Goal: Task Accomplishment & Management: Manage account settings

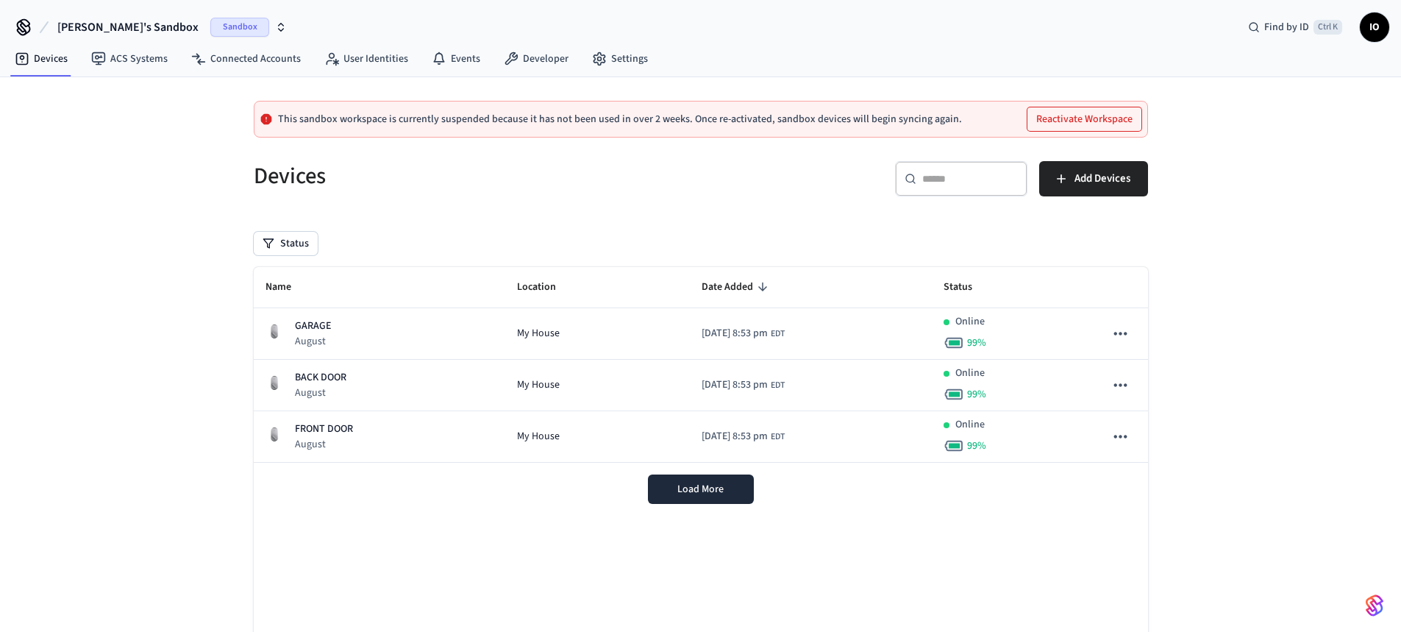
click at [1095, 118] on button "Reactivate Workspace" at bounding box center [1085, 119] width 114 height 24
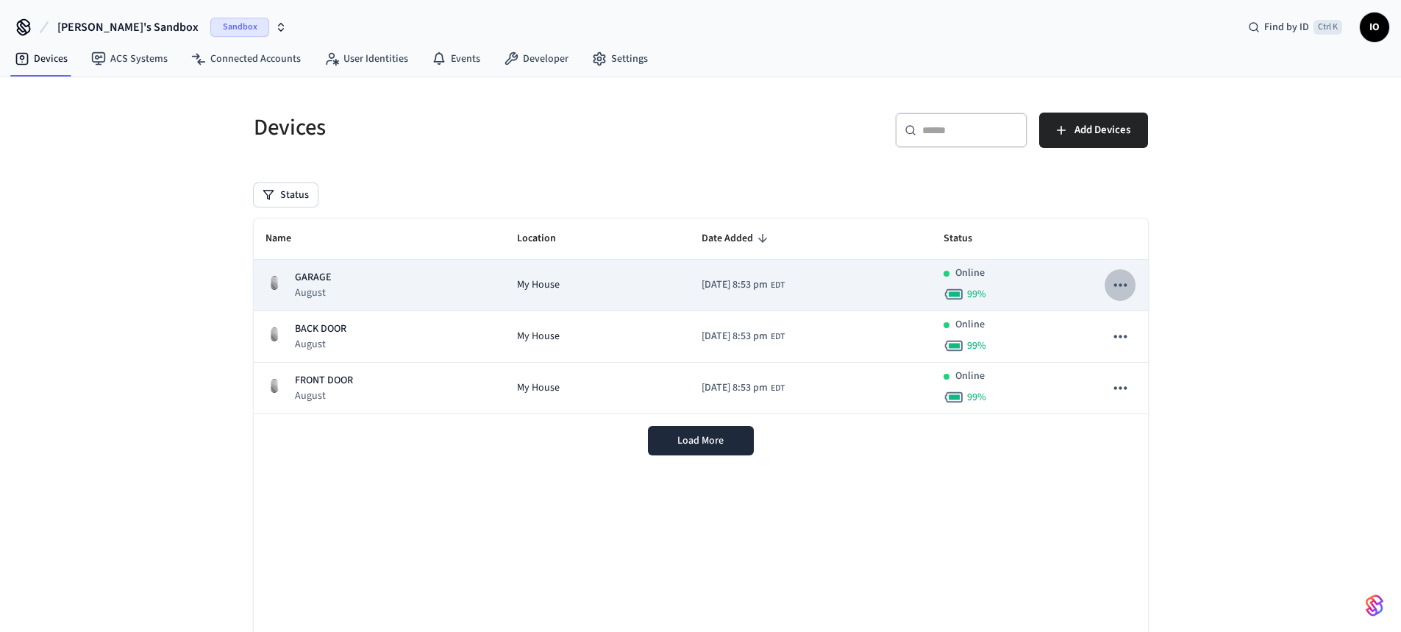
click at [1126, 277] on icon "sticky table" at bounding box center [1120, 284] width 19 height 19
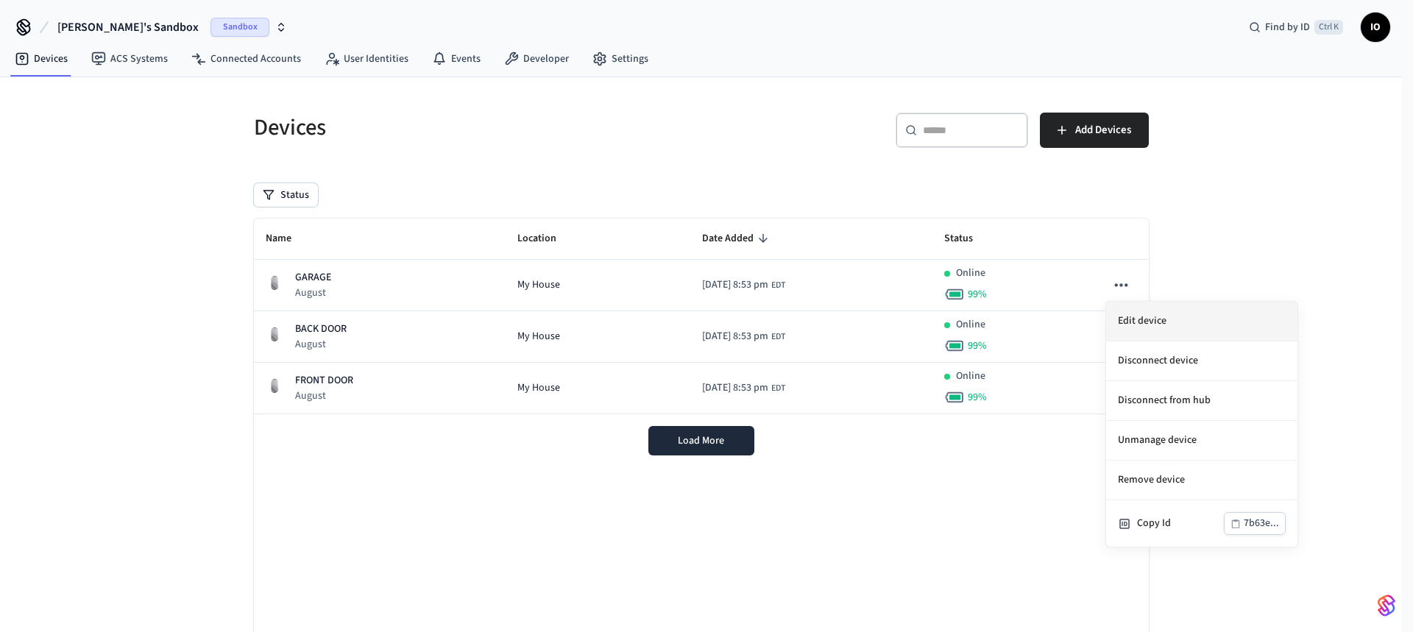
drag, startPoint x: 1162, startPoint y: 472, endPoint x: 1287, endPoint y: 325, distance: 192.1
click at [1287, 327] on ul "Edit device Disconnect device Disconnect from hub Unmanage device Remove device…" at bounding box center [1201, 424] width 191 height 245
click at [1229, 354] on li "Disconnect device" at bounding box center [1201, 361] width 191 height 40
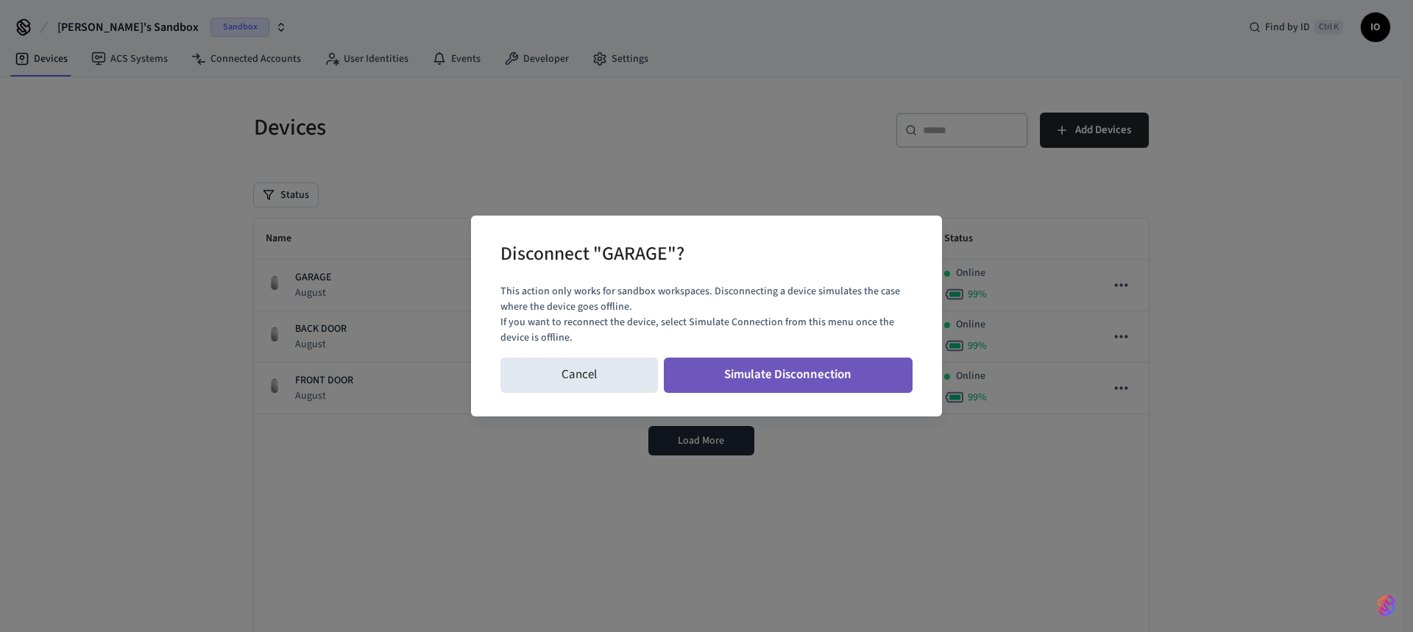
click at [794, 370] on button "Simulate Disconnection" at bounding box center [788, 375] width 249 height 35
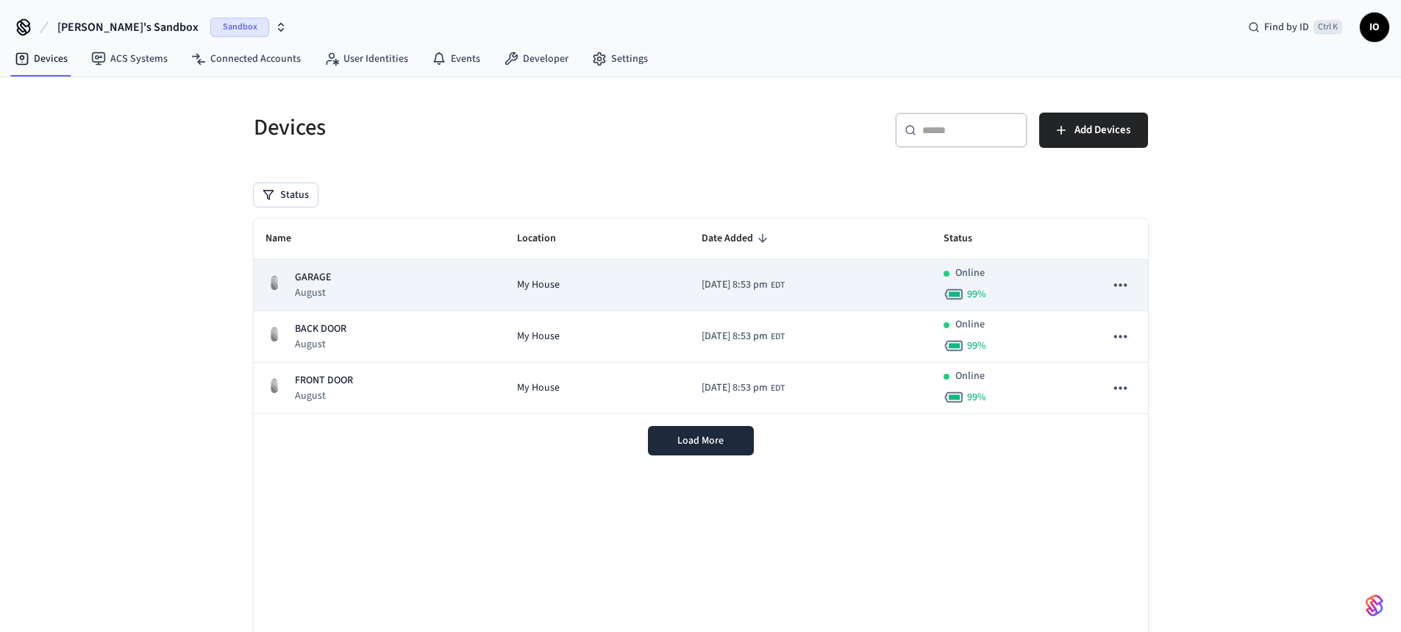
click at [1126, 282] on icon "sticky table" at bounding box center [1120, 284] width 19 height 19
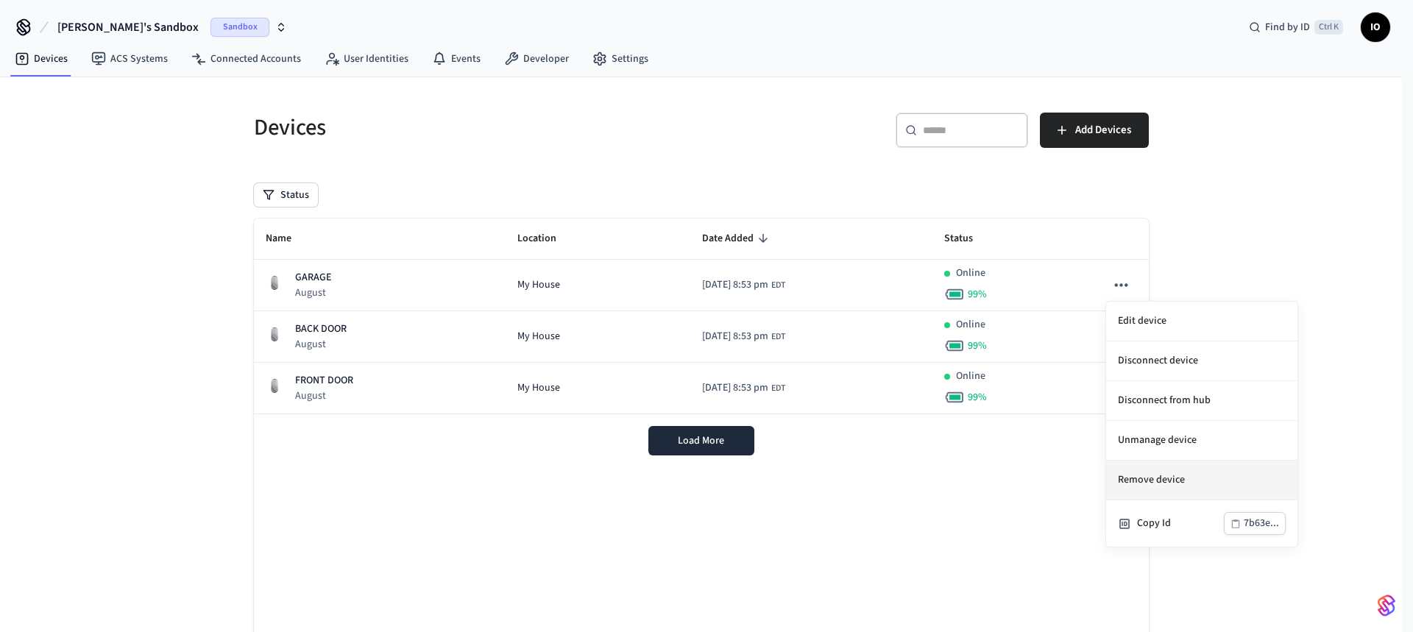
click at [1181, 477] on li "Remove device" at bounding box center [1201, 481] width 191 height 40
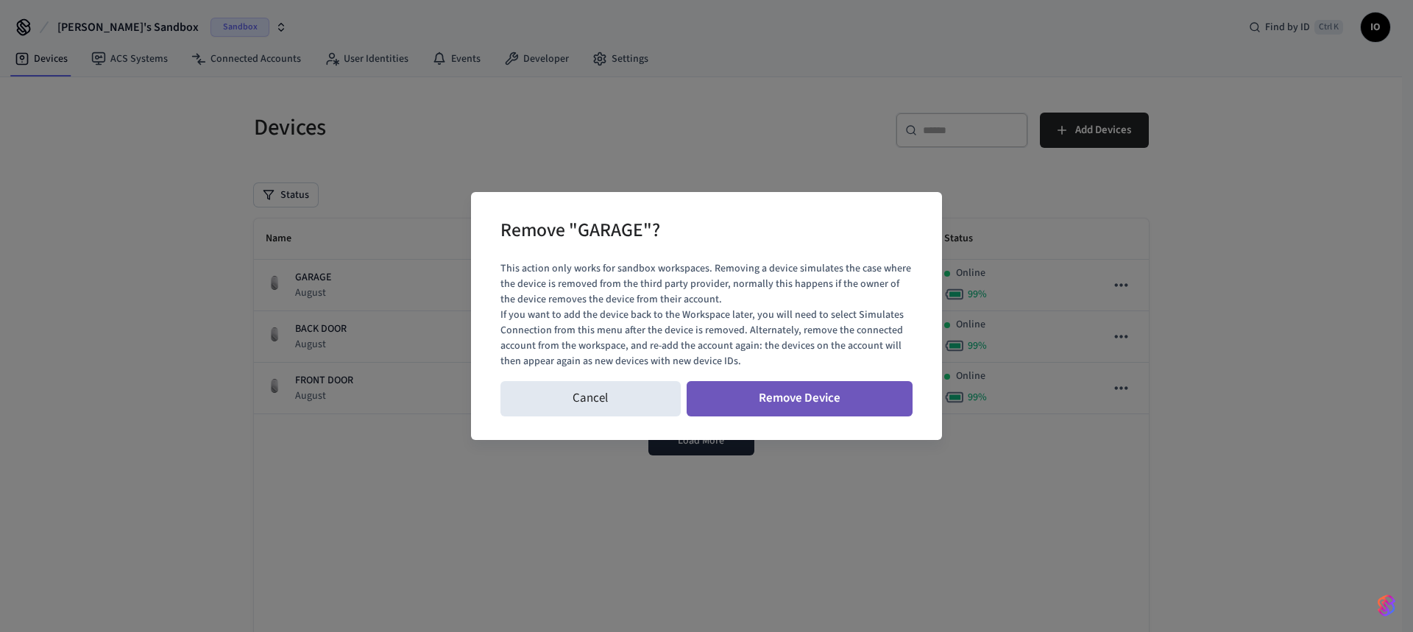
click at [821, 390] on button "Remove Device" at bounding box center [799, 398] width 227 height 35
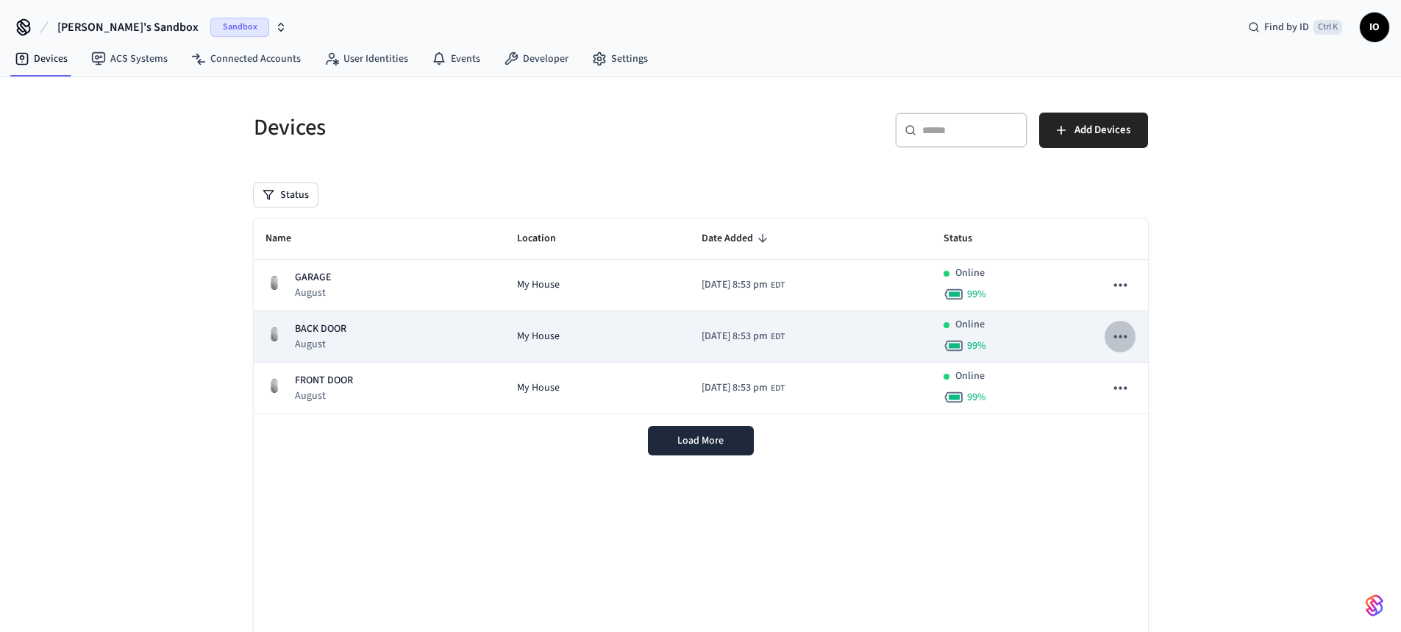
click at [1126, 333] on icon "sticky table" at bounding box center [1120, 336] width 19 height 19
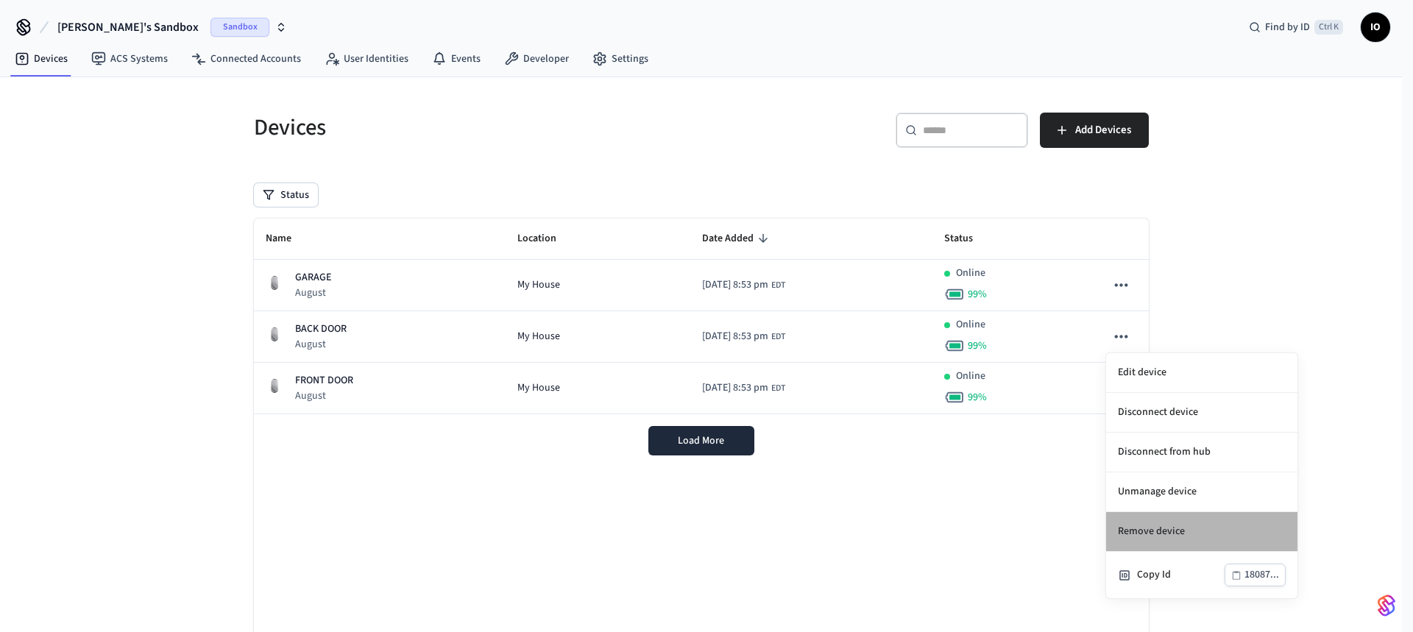
click at [1177, 533] on li "Remove device" at bounding box center [1201, 532] width 191 height 40
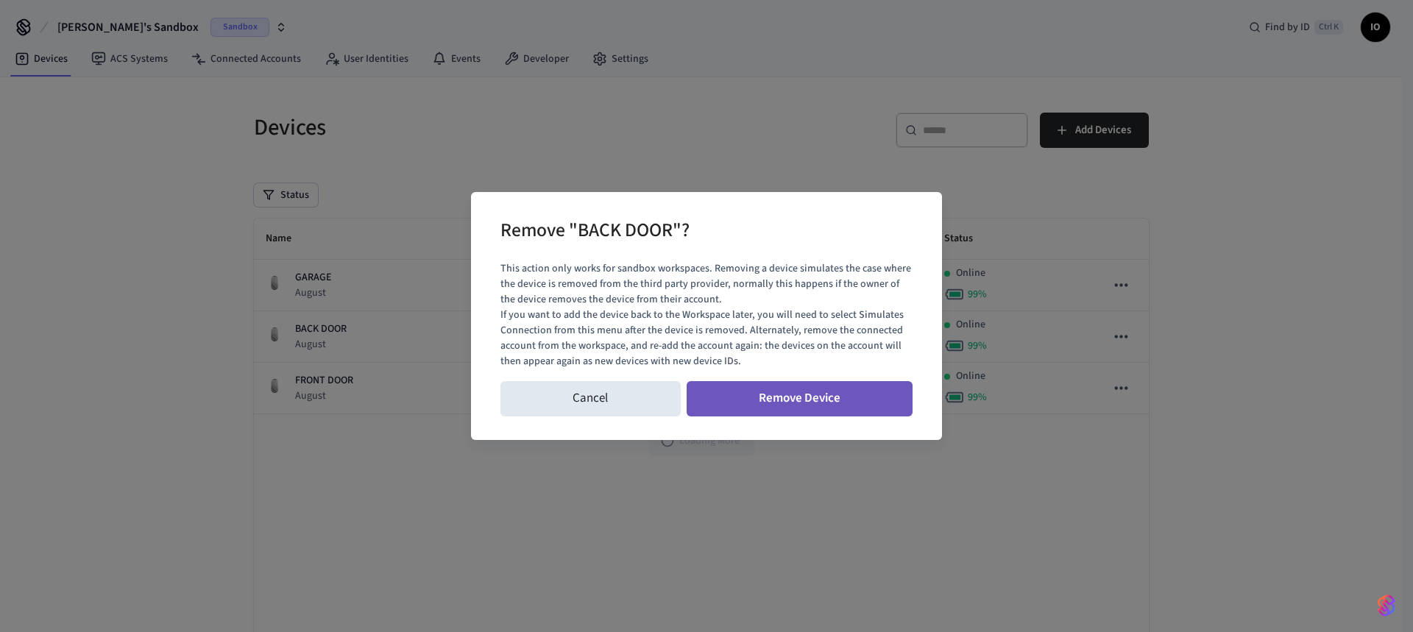
click at [773, 388] on button "Remove Device" at bounding box center [799, 398] width 227 height 35
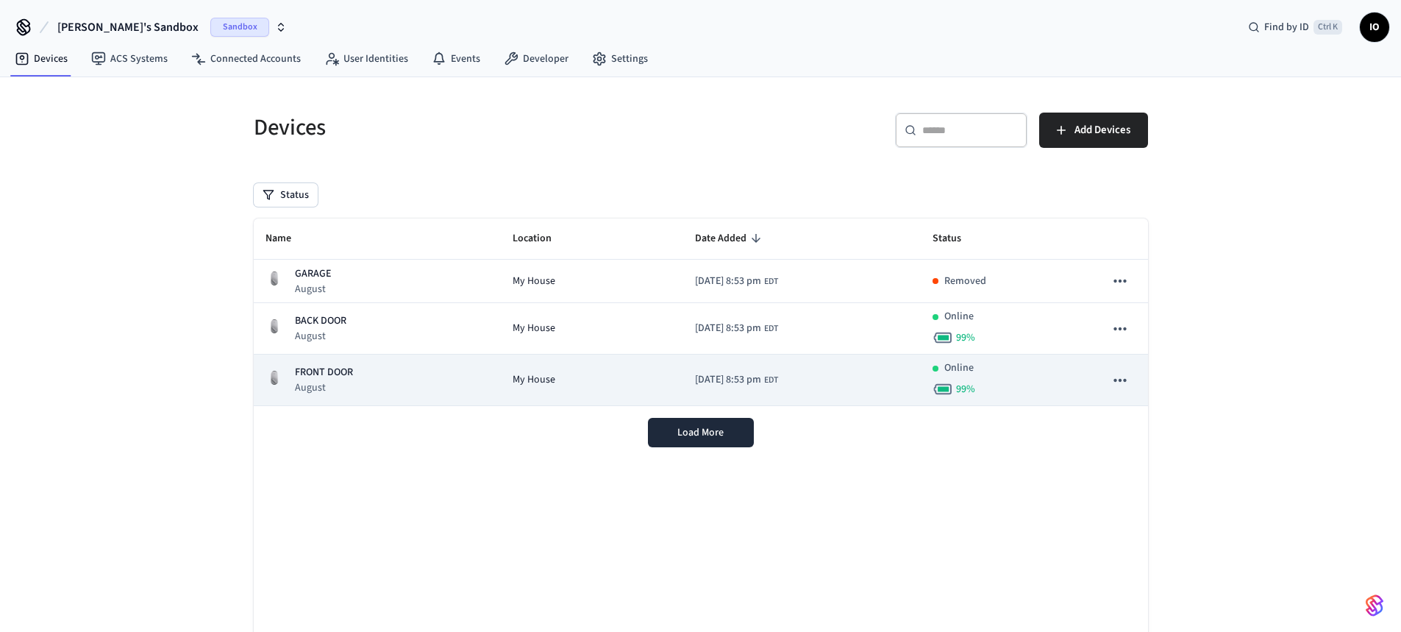
click at [1123, 373] on icon "sticky table" at bounding box center [1120, 380] width 19 height 19
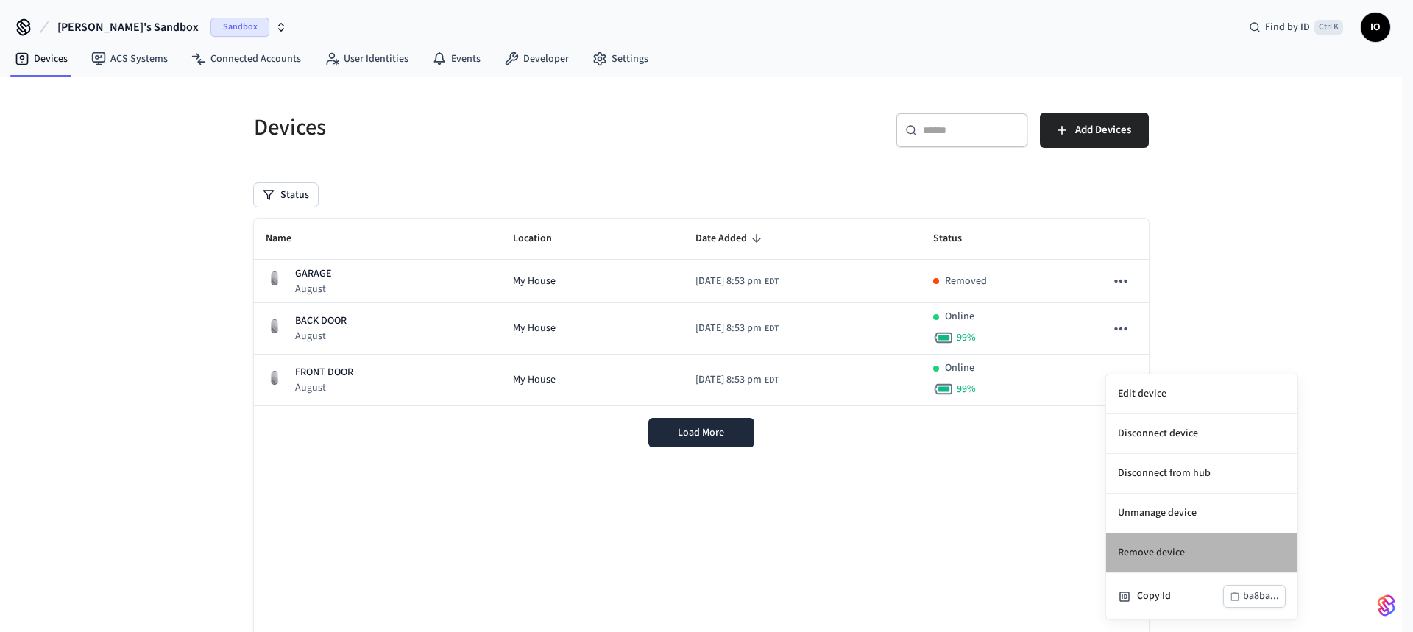
click at [1173, 539] on li "Remove device" at bounding box center [1201, 553] width 191 height 40
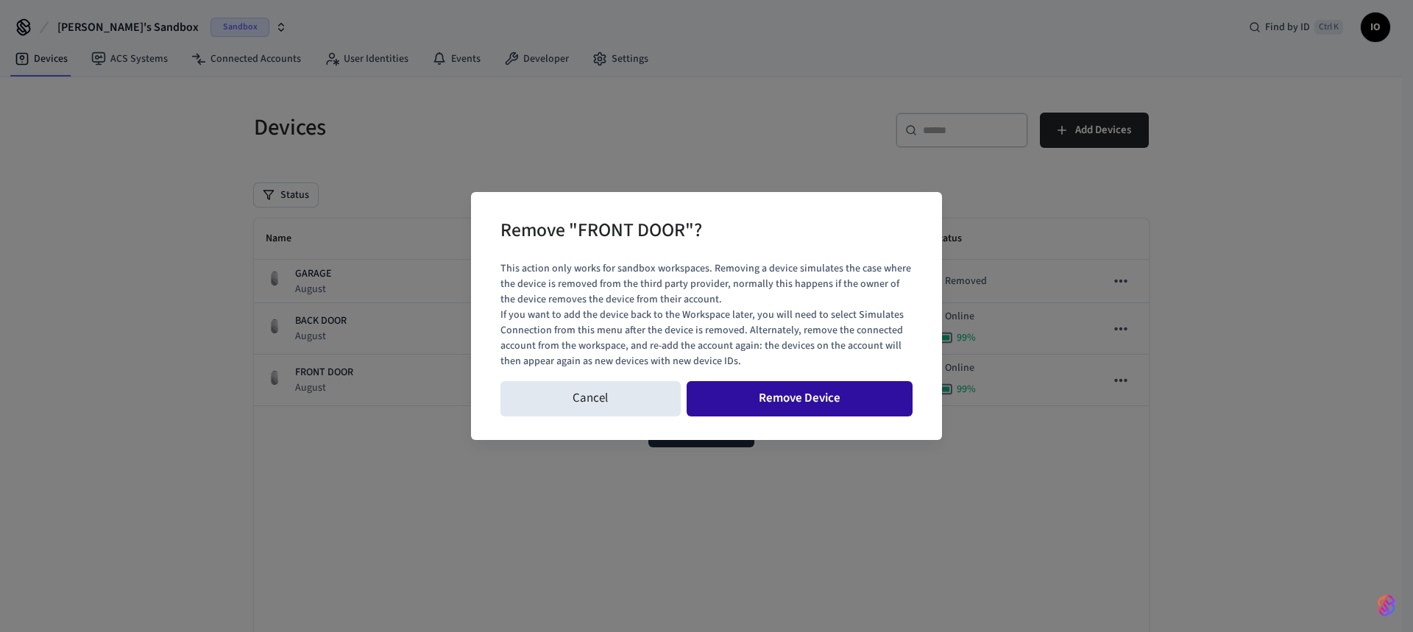
click at [873, 395] on button "Remove Device" at bounding box center [799, 398] width 227 height 35
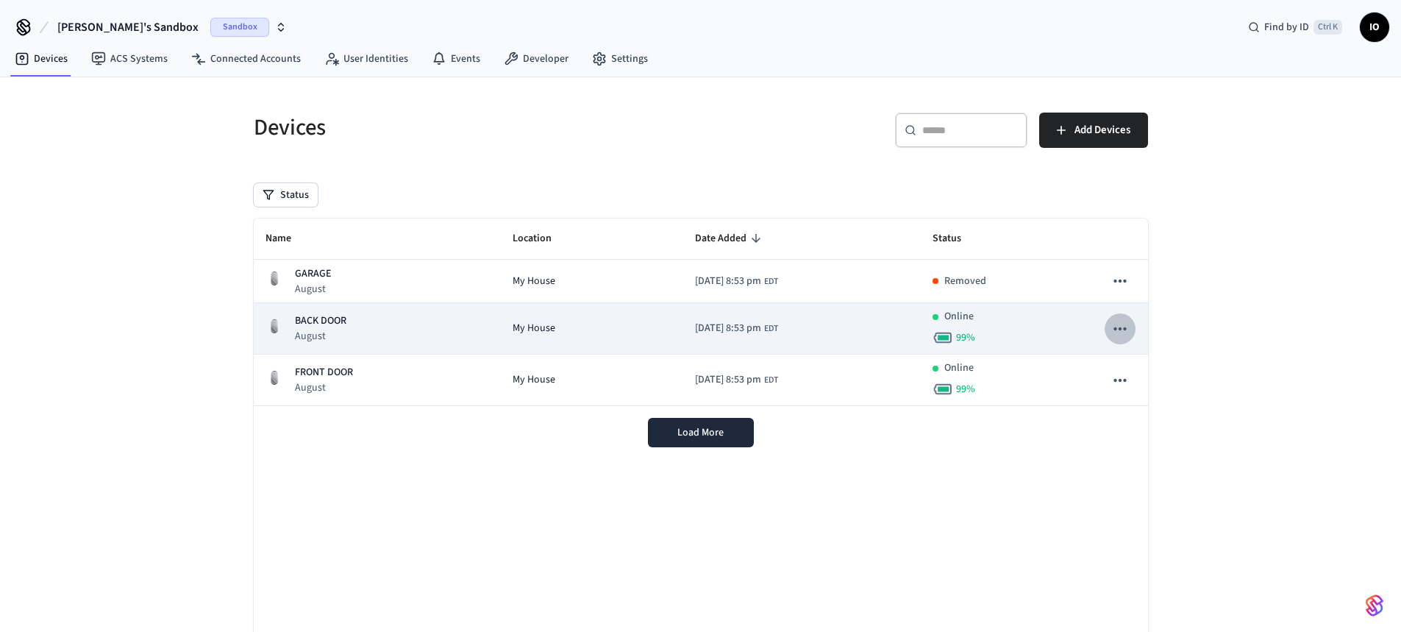
click at [1127, 329] on icon "sticky table" at bounding box center [1121, 328] width 13 height 3
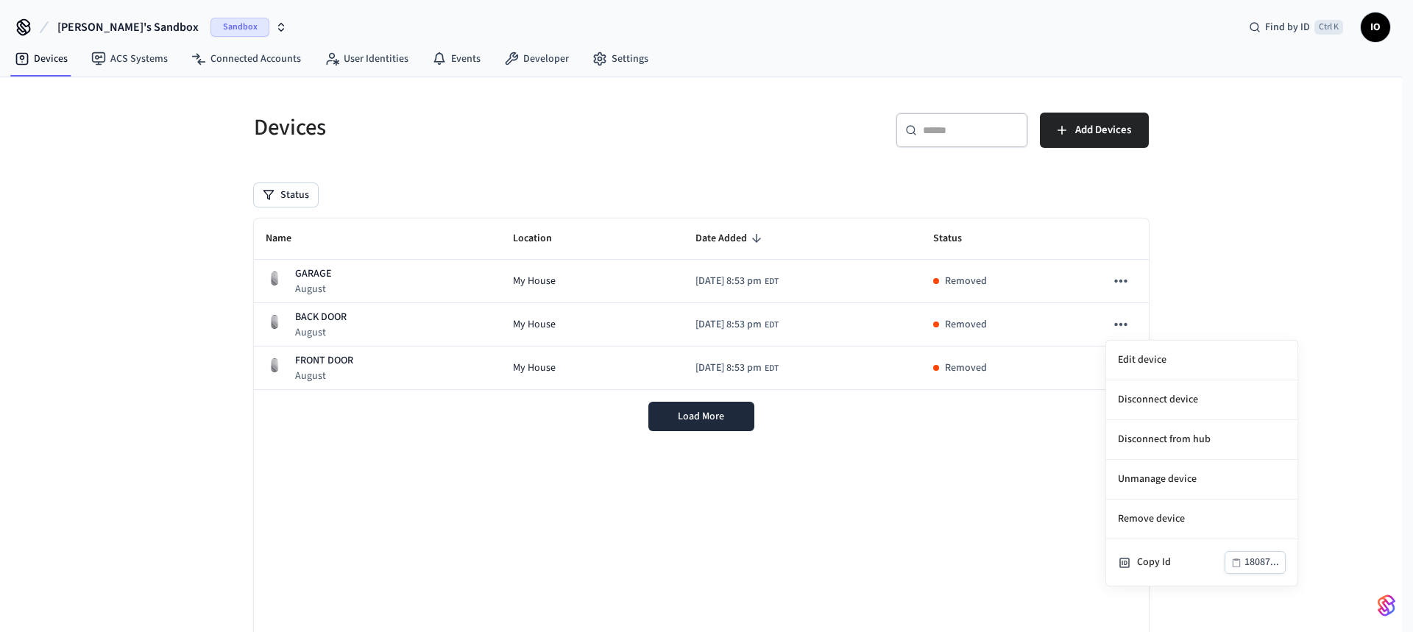
click at [1265, 274] on div at bounding box center [706, 316] width 1413 height 632
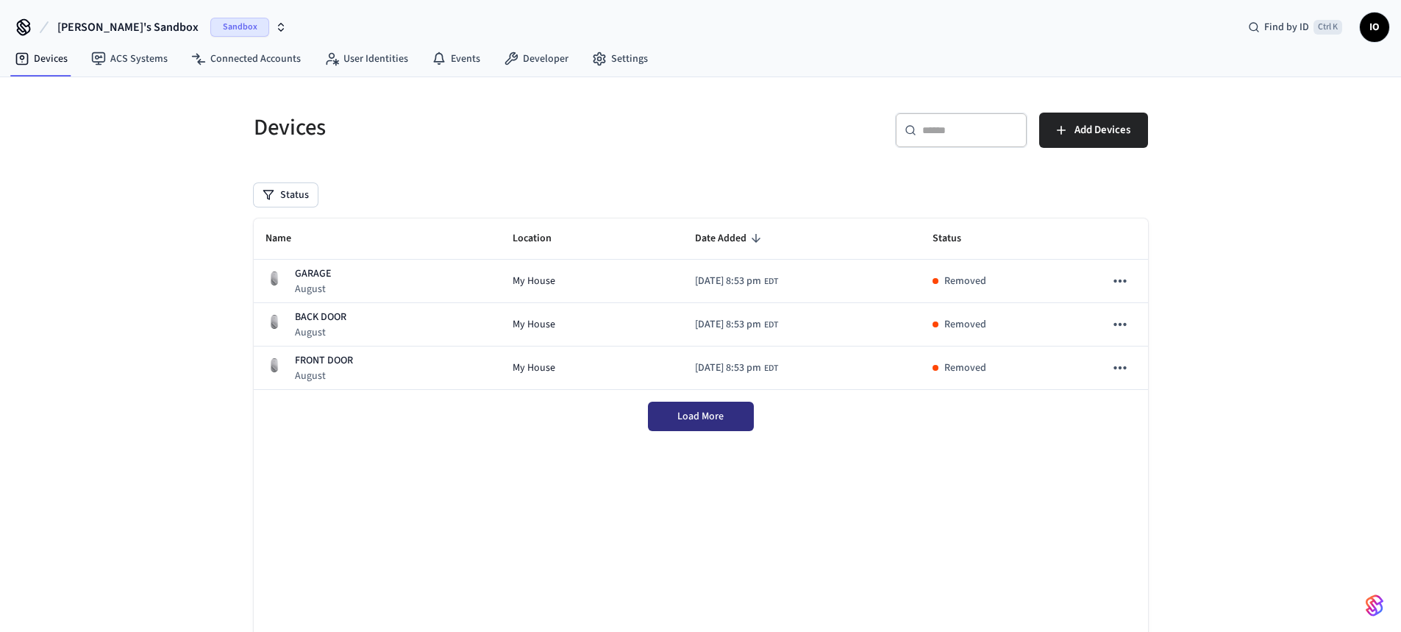
click at [681, 413] on span "Load More" at bounding box center [701, 416] width 46 height 15
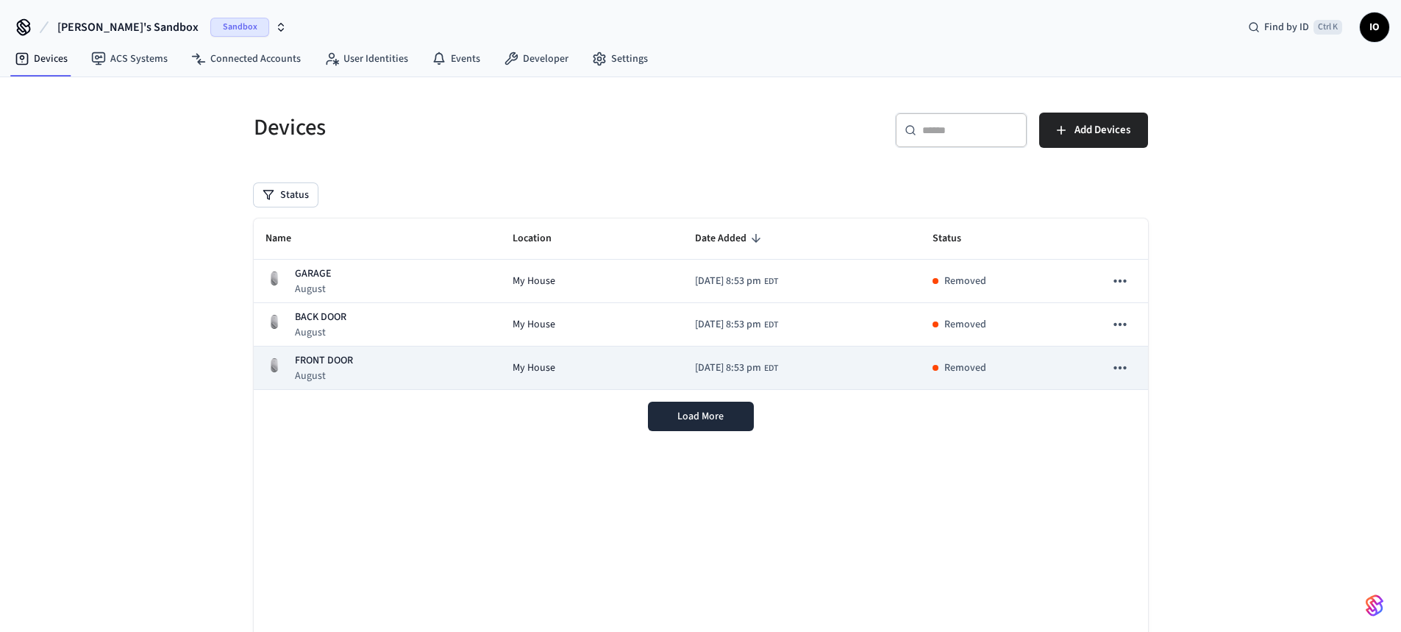
click at [1123, 373] on icon "sticky table" at bounding box center [1120, 367] width 19 height 19
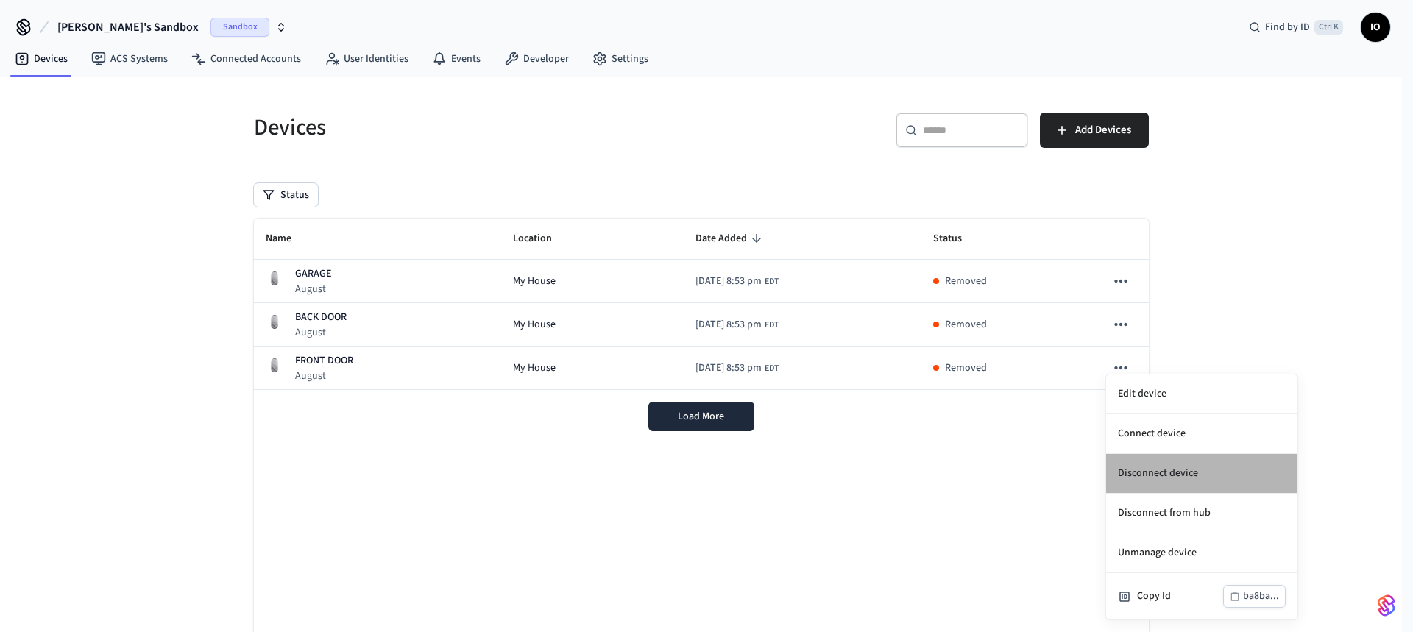
click at [1178, 475] on li "Disconnect device" at bounding box center [1201, 474] width 191 height 40
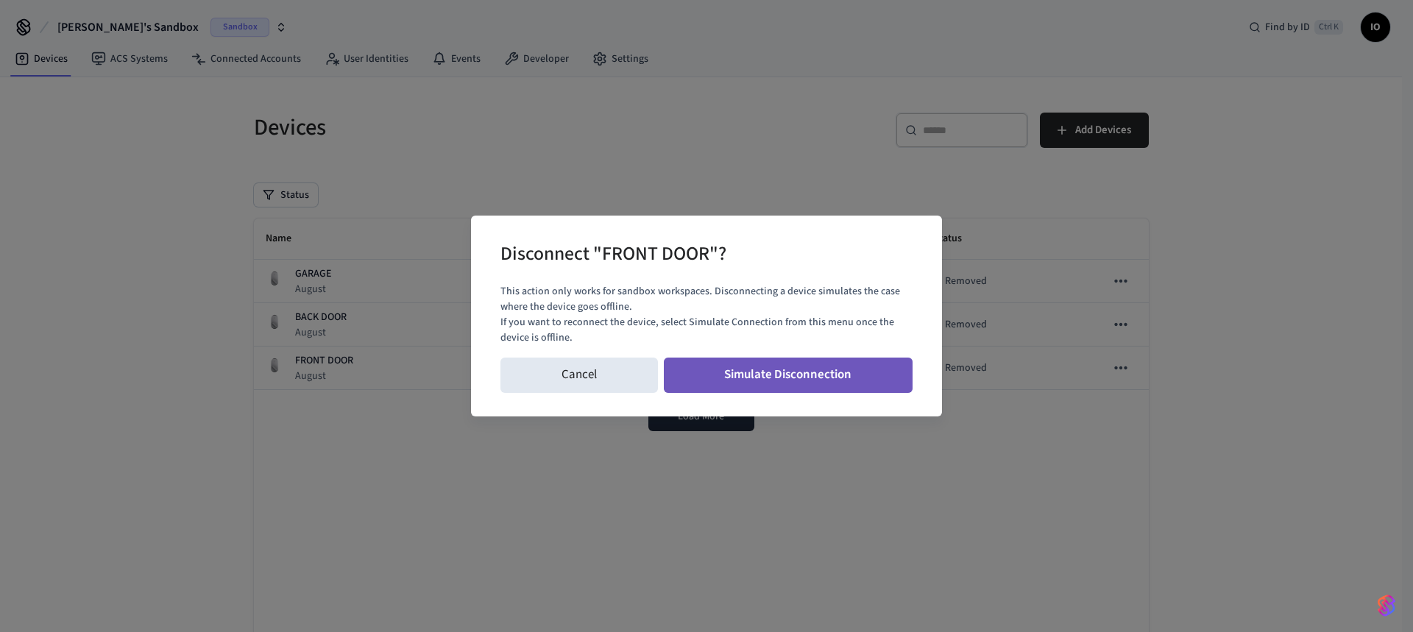
click at [845, 379] on button "Simulate Disconnection" at bounding box center [788, 375] width 249 height 35
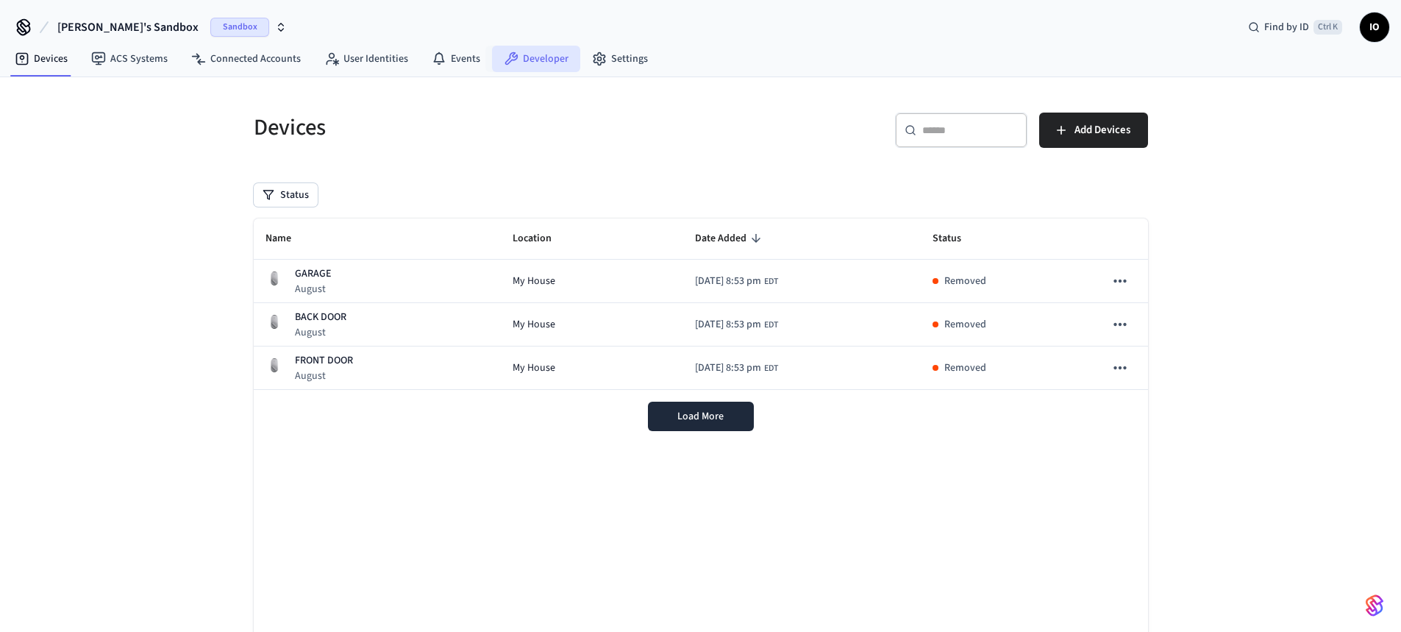
click at [544, 53] on link "Developer" at bounding box center [536, 59] width 88 height 26
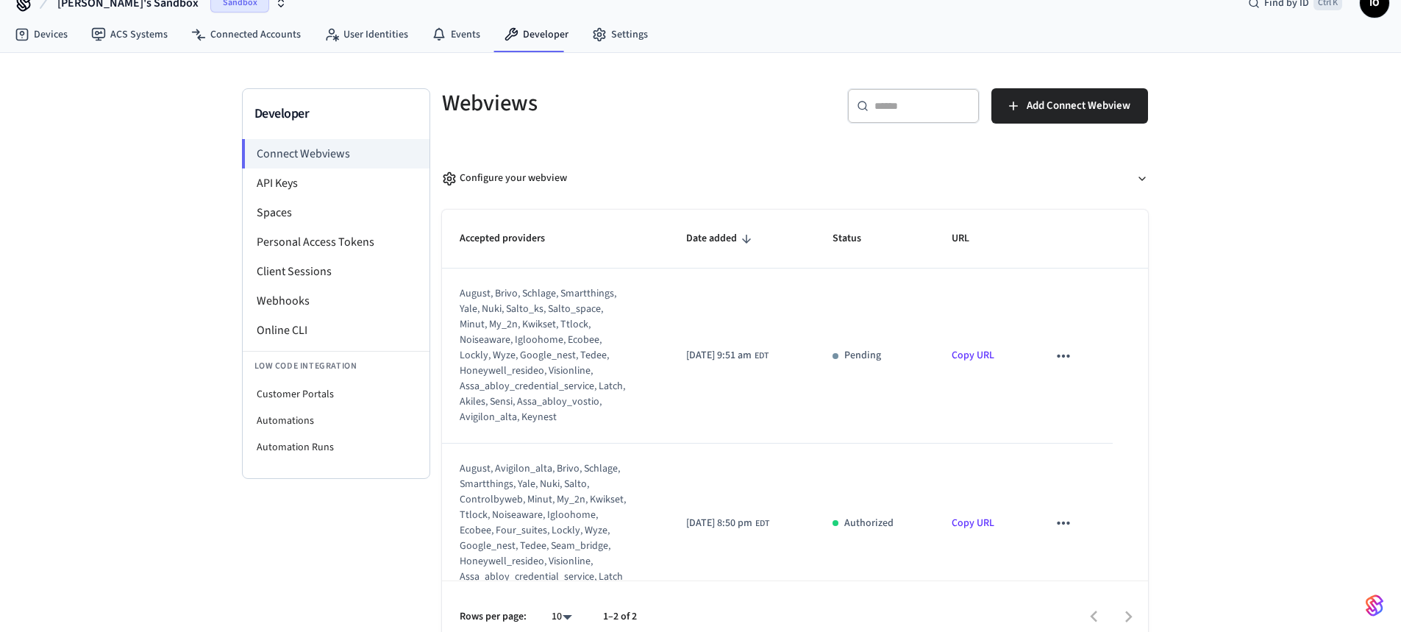
scroll to position [44, 0]
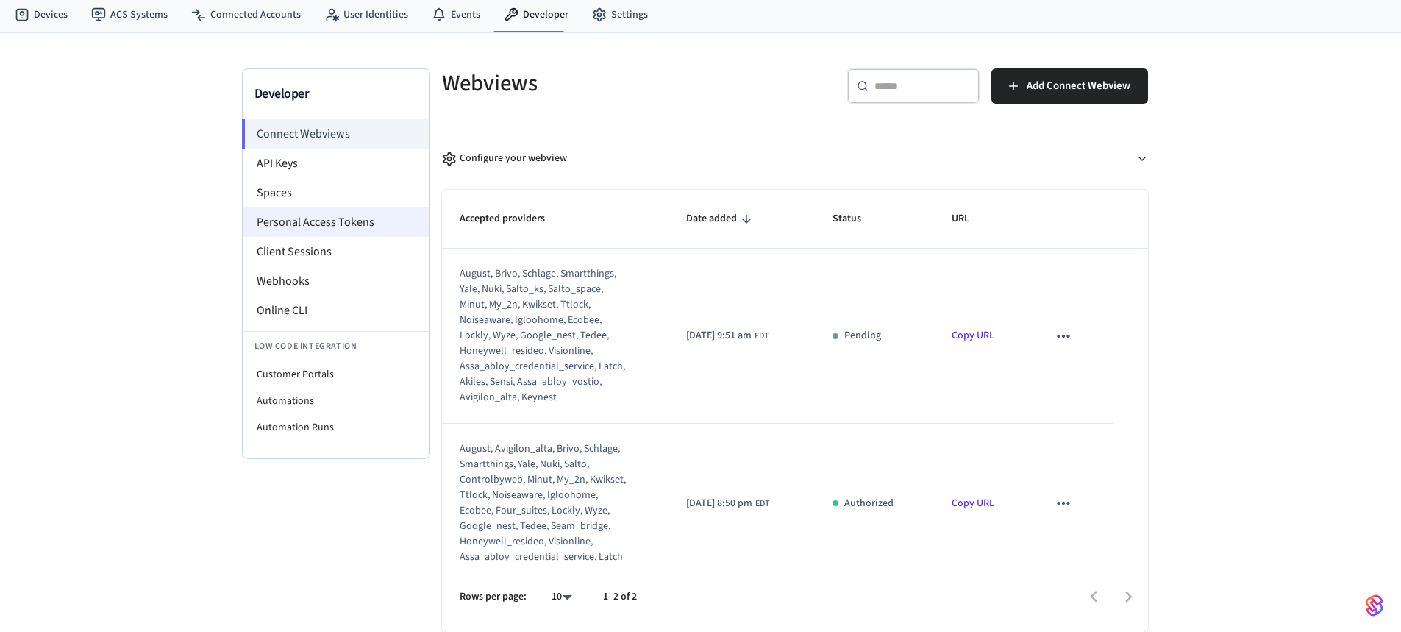
click at [348, 228] on li "Personal Access Tokens" at bounding box center [336, 221] width 187 height 29
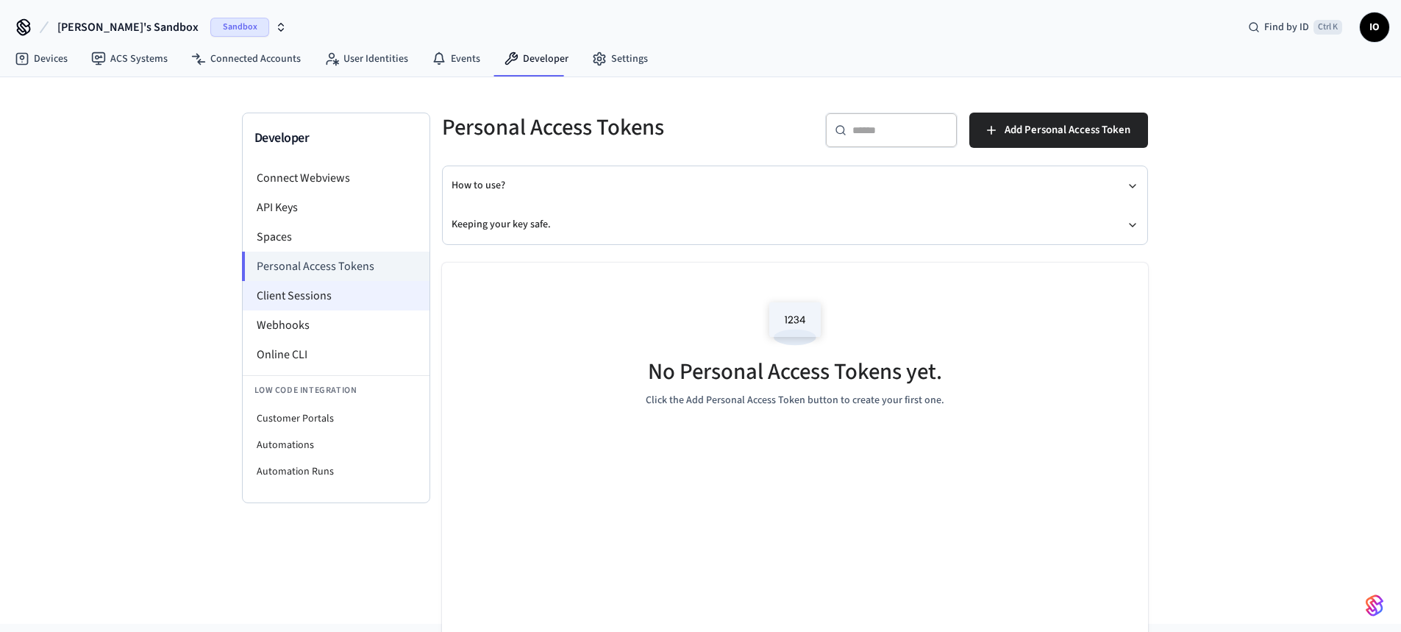
click at [316, 296] on li "Client Sessions" at bounding box center [336, 295] width 187 height 29
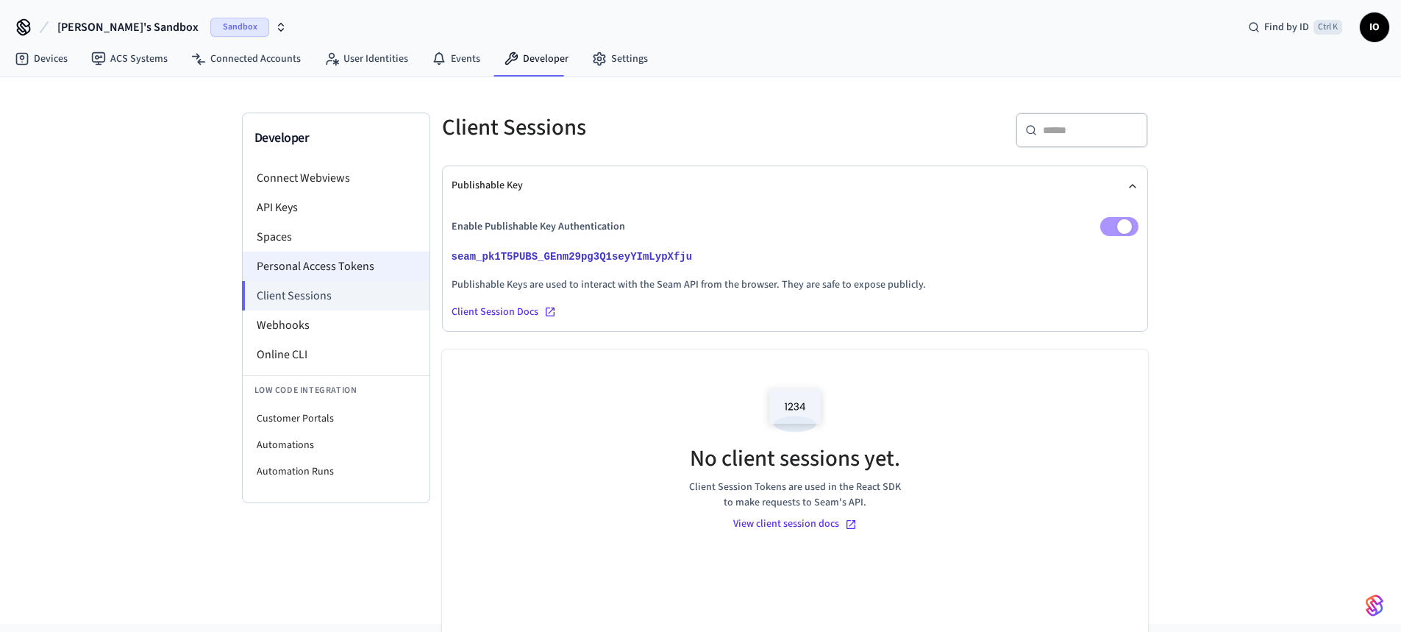
click at [285, 256] on li "Personal Access Tokens" at bounding box center [336, 266] width 187 height 29
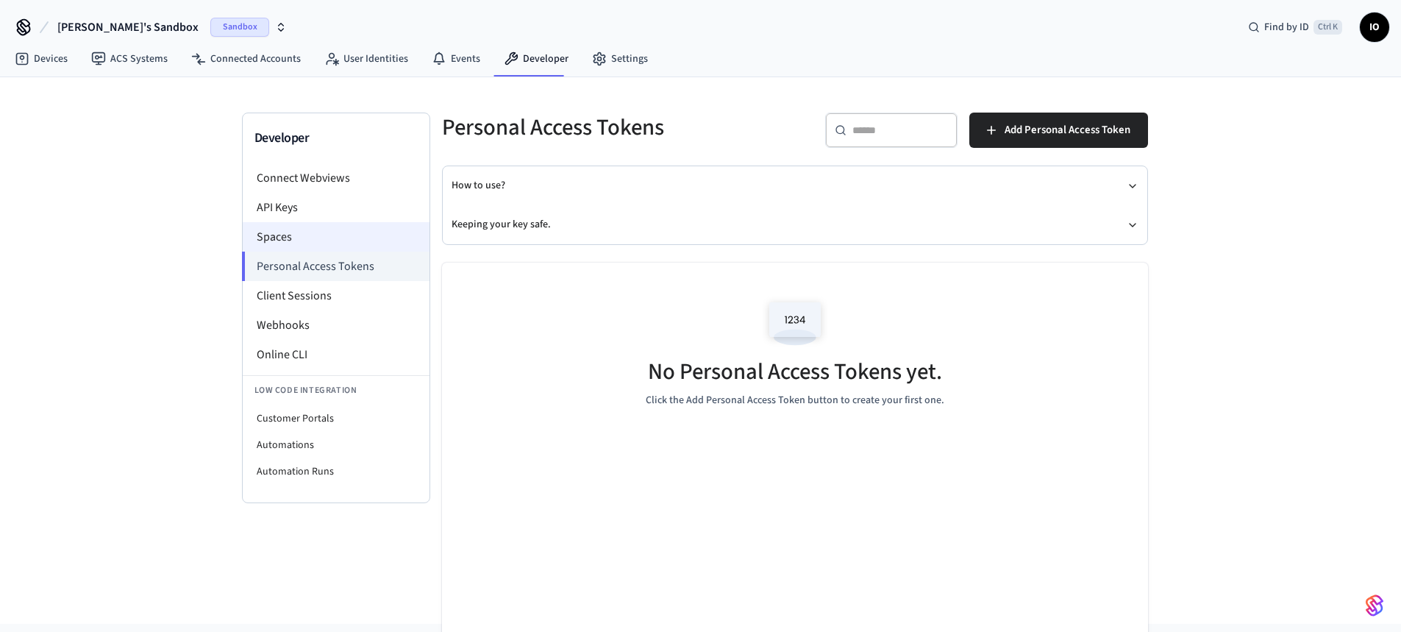
click at [292, 241] on li "Spaces" at bounding box center [336, 236] width 187 height 29
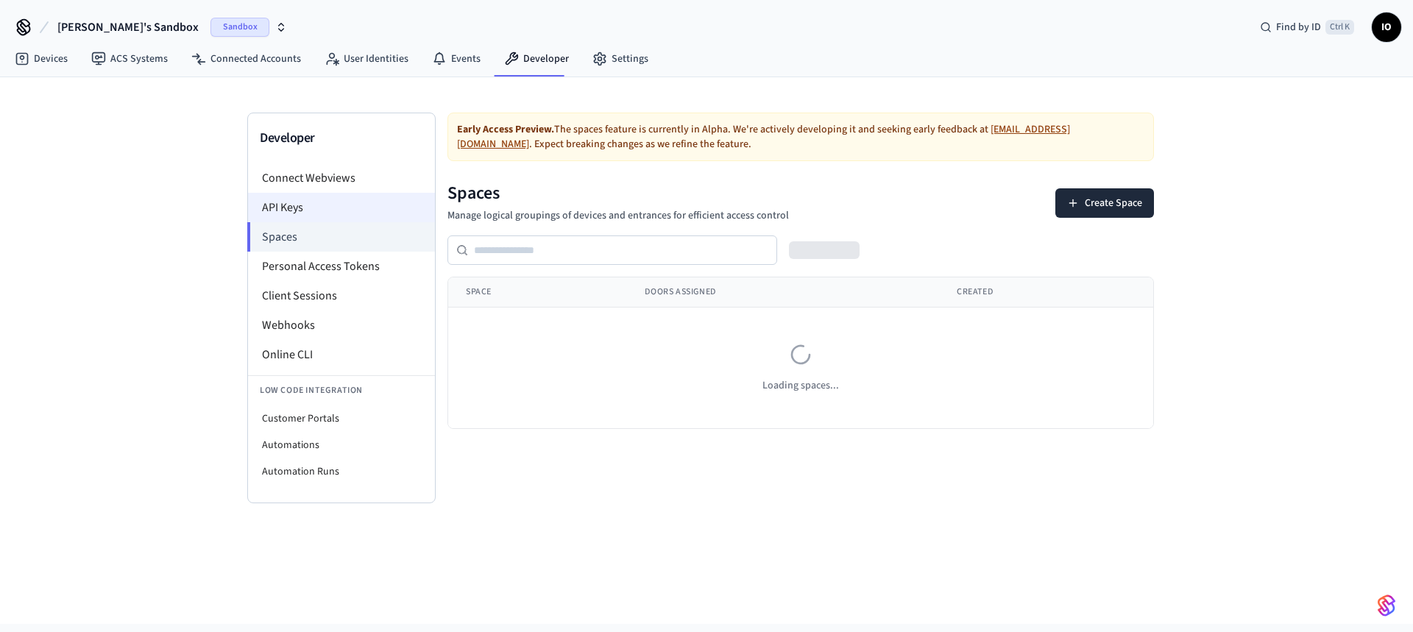
click at [308, 207] on li "API Keys" at bounding box center [341, 207] width 187 height 29
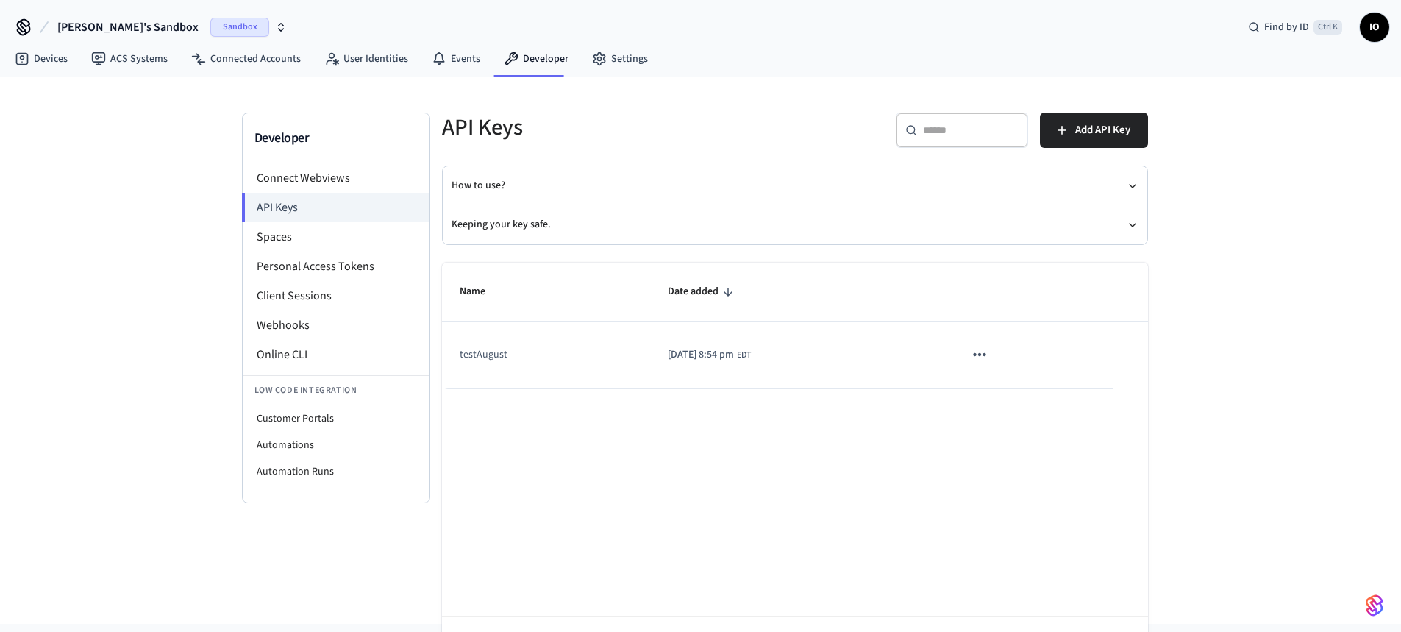
click at [884, 354] on td "2025/01/25 at 8:54 pm EDT" at bounding box center [798, 354] width 296 height 67
click at [1015, 352] on td "sticky table" at bounding box center [1030, 354] width 166 height 67
click at [995, 355] on button "sticky table" at bounding box center [979, 354] width 31 height 31
click at [1254, 389] on div at bounding box center [706, 316] width 1413 height 632
click at [60, 54] on link "Devices" at bounding box center [41, 59] width 77 height 26
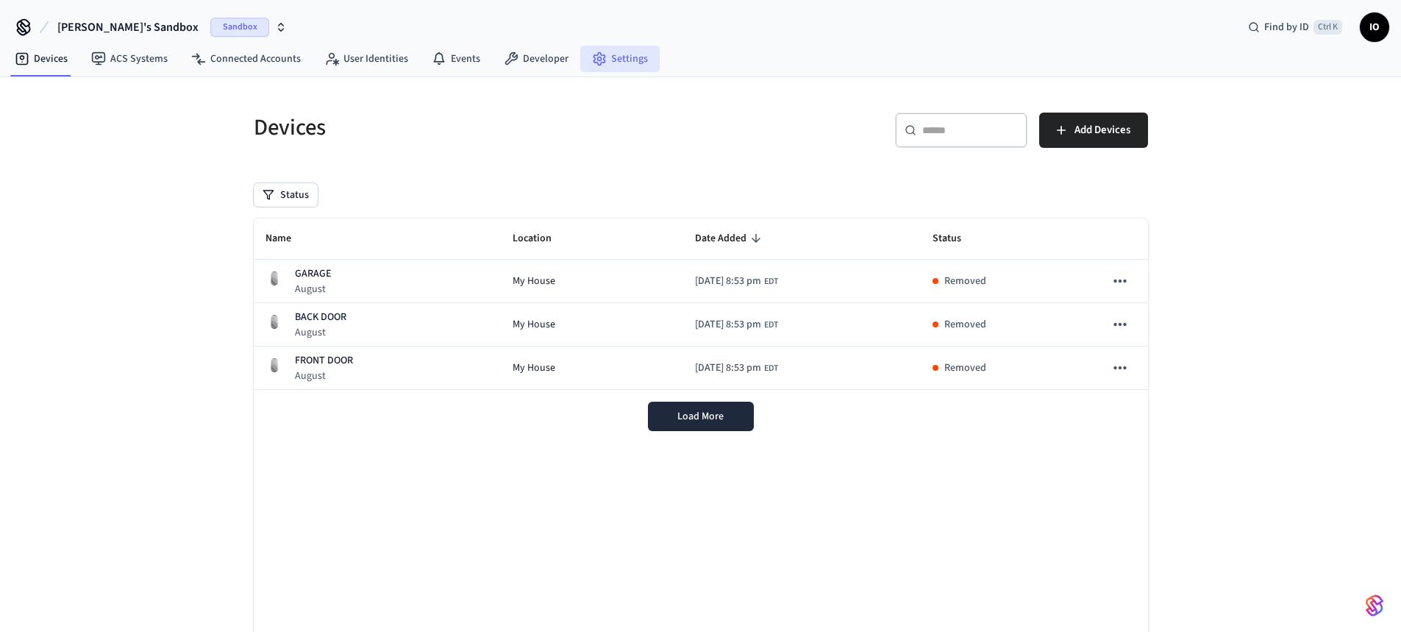
click at [645, 49] on link "Settings" at bounding box center [619, 59] width 79 height 26
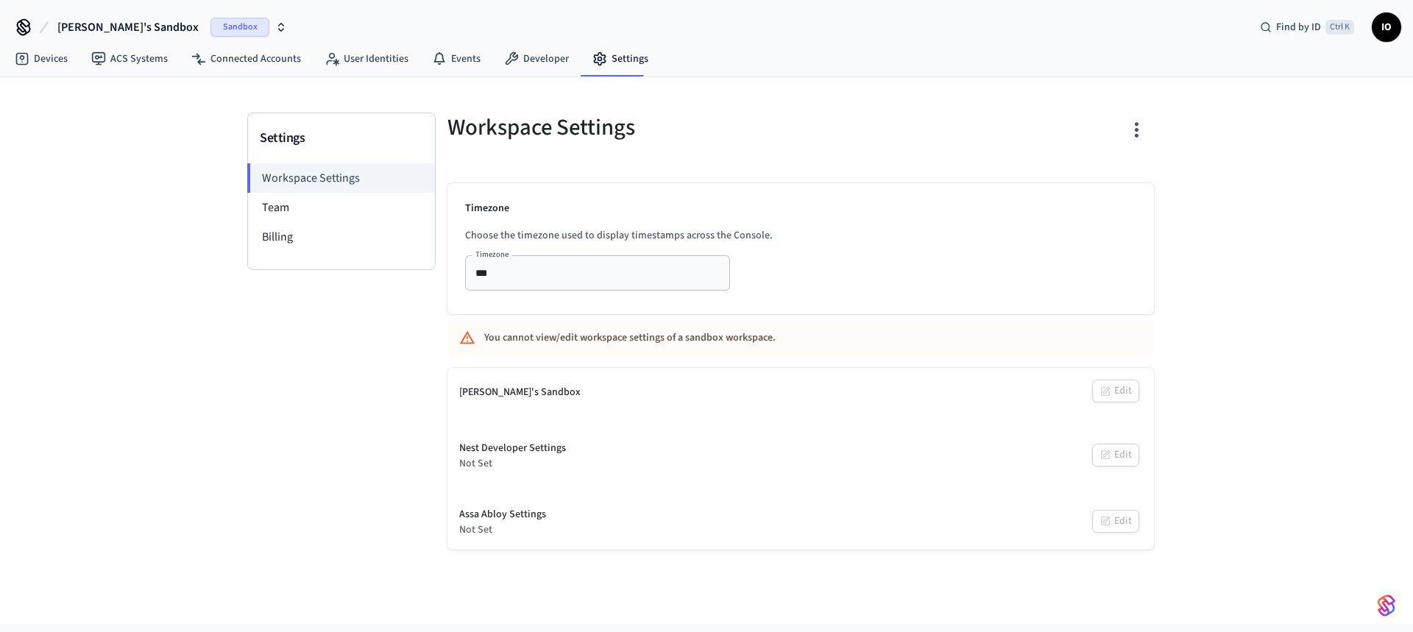
click at [508, 394] on div "[PERSON_NAME]'s Sandbox" at bounding box center [519, 392] width 121 height 15
click at [1390, 35] on span "IO" at bounding box center [1386, 27] width 26 height 26
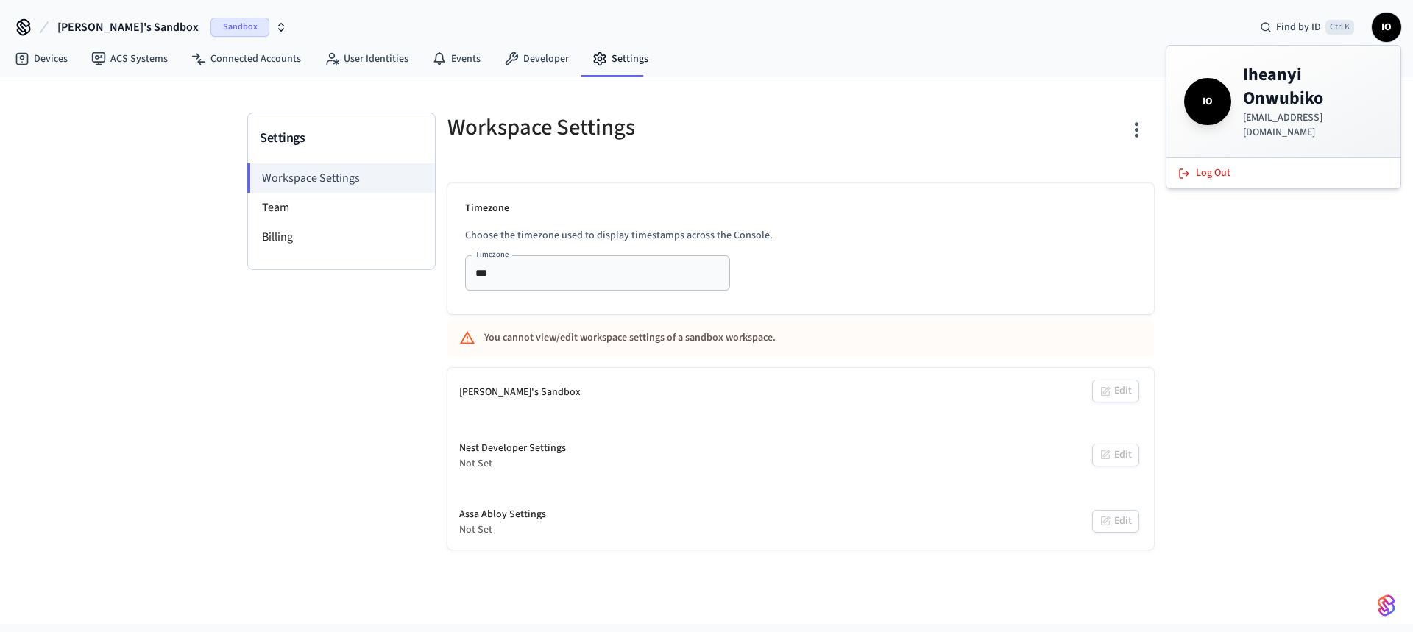
click at [960, 18] on div "Iheanyi's Sandbox Sandbox Find by ID Ctrl K IO" at bounding box center [706, 21] width 1413 height 43
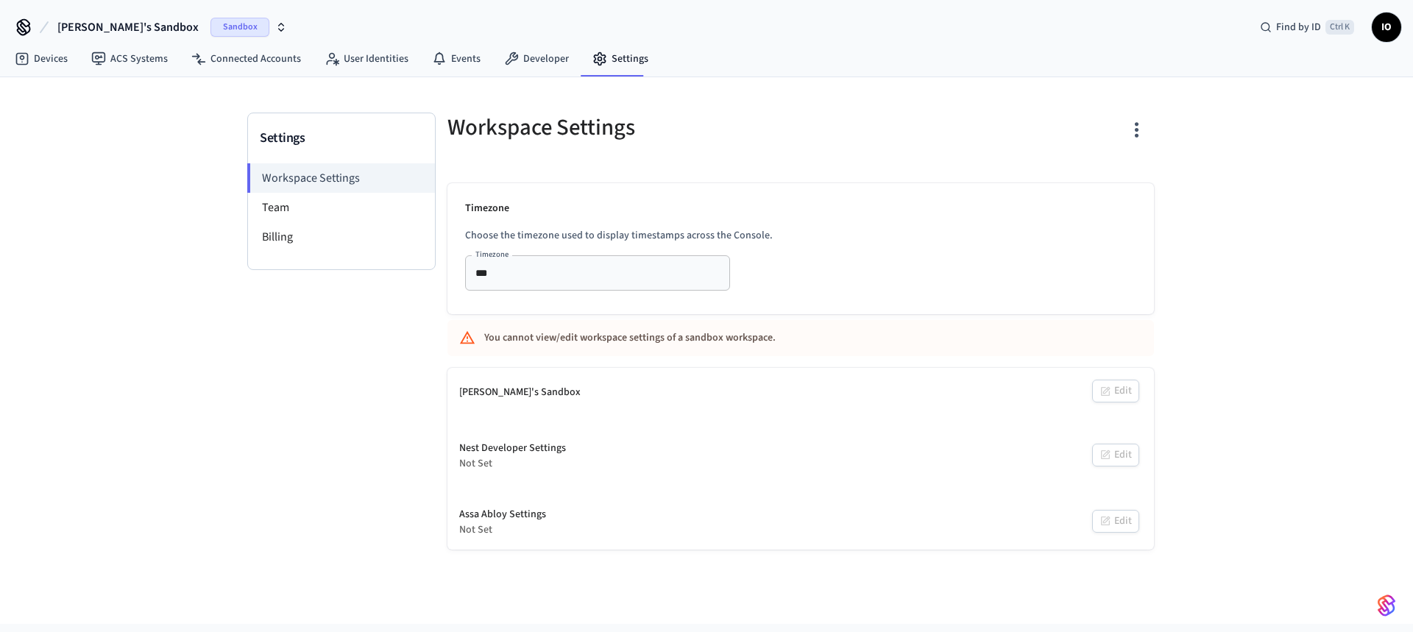
click at [275, 26] on icon "button" at bounding box center [281, 27] width 12 height 12
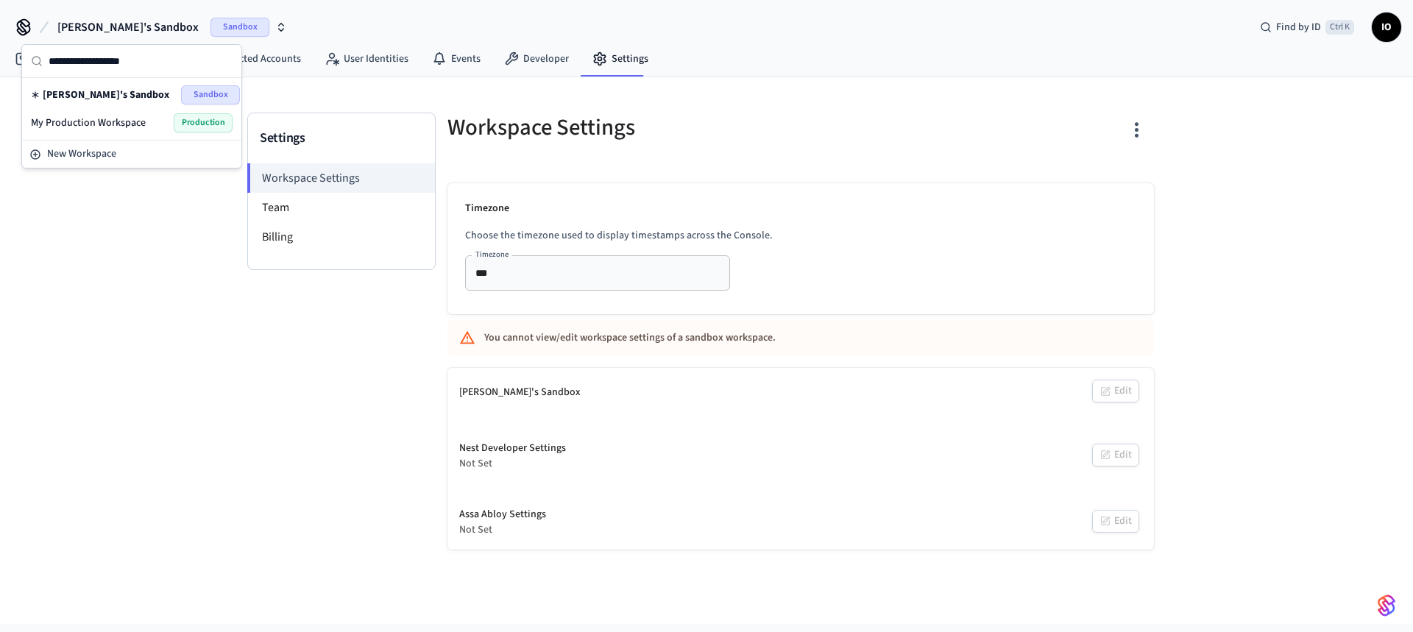
click at [130, 122] on span "My Production Workspace" at bounding box center [88, 123] width 115 height 15
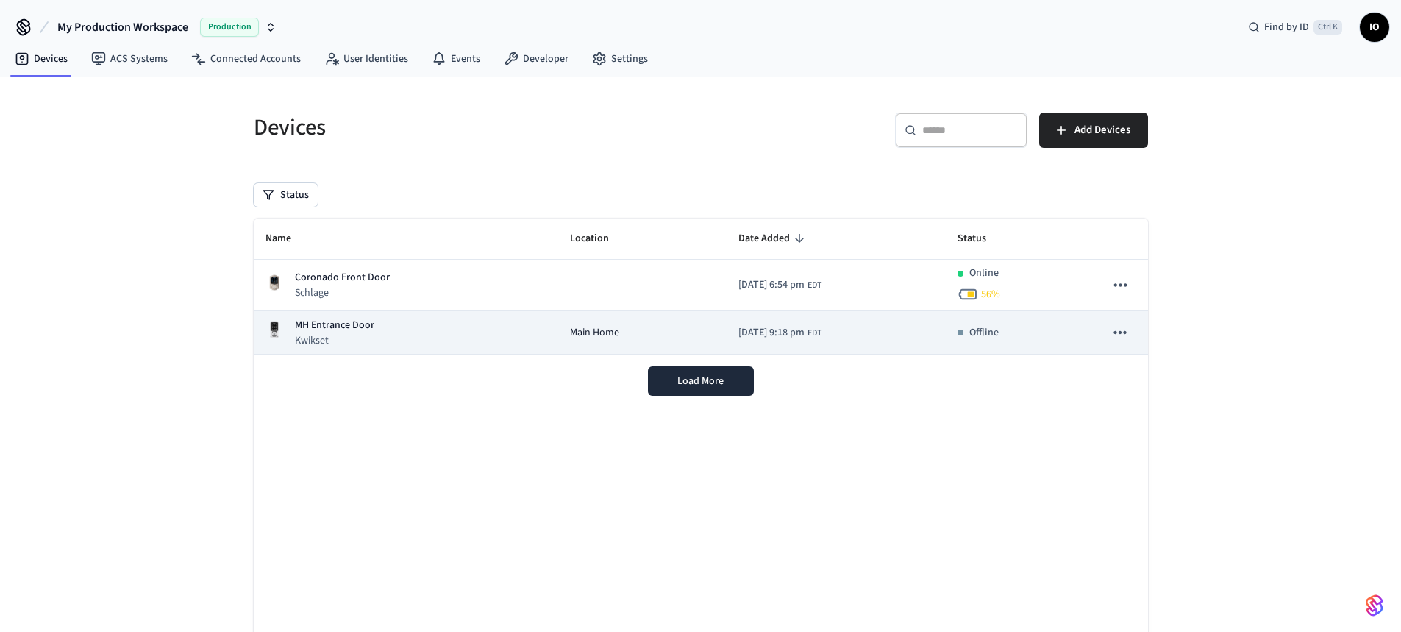
click at [658, 328] on div "Main Home" at bounding box center [642, 332] width 145 height 15
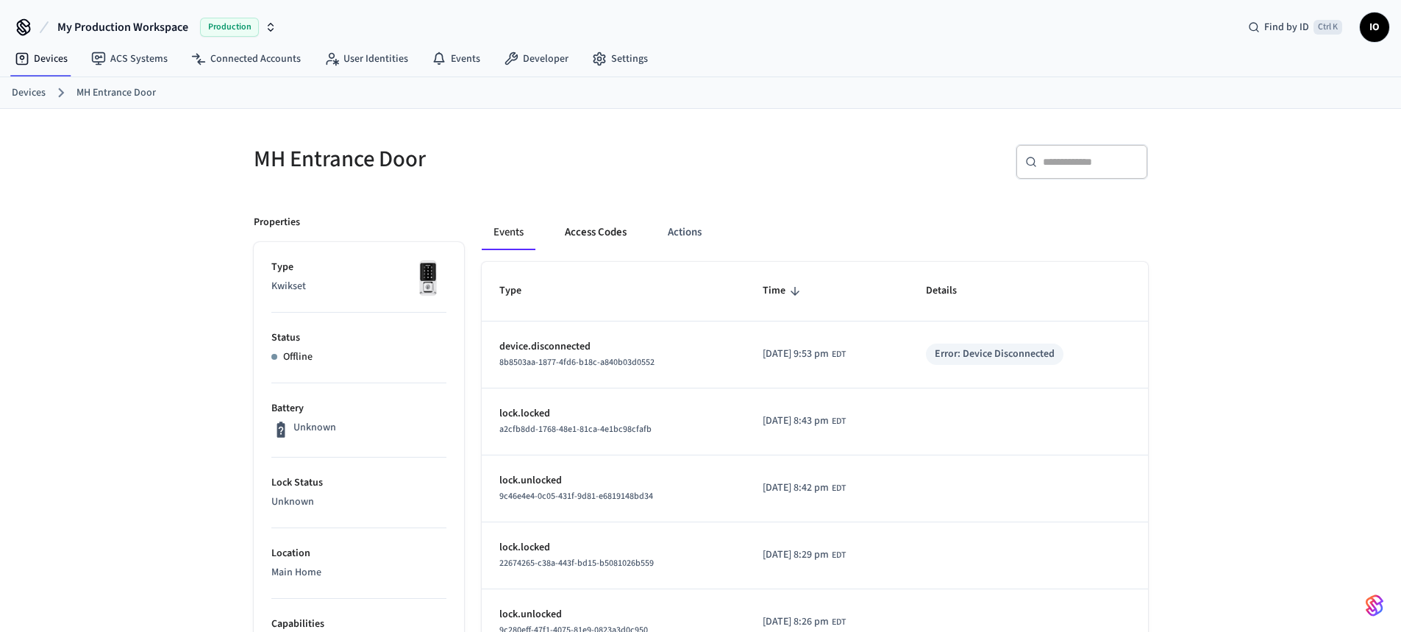
click at [594, 230] on button "Access Codes" at bounding box center [595, 232] width 85 height 35
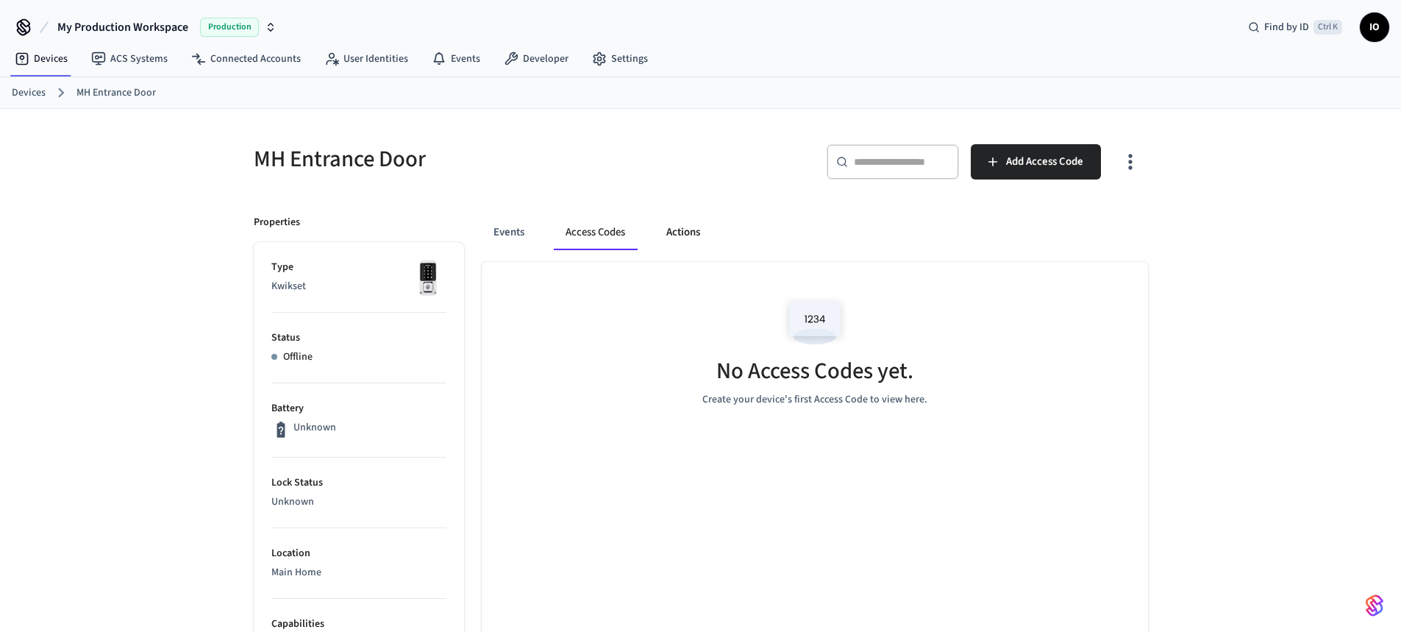
click at [681, 227] on button "Actions" at bounding box center [683, 232] width 57 height 35
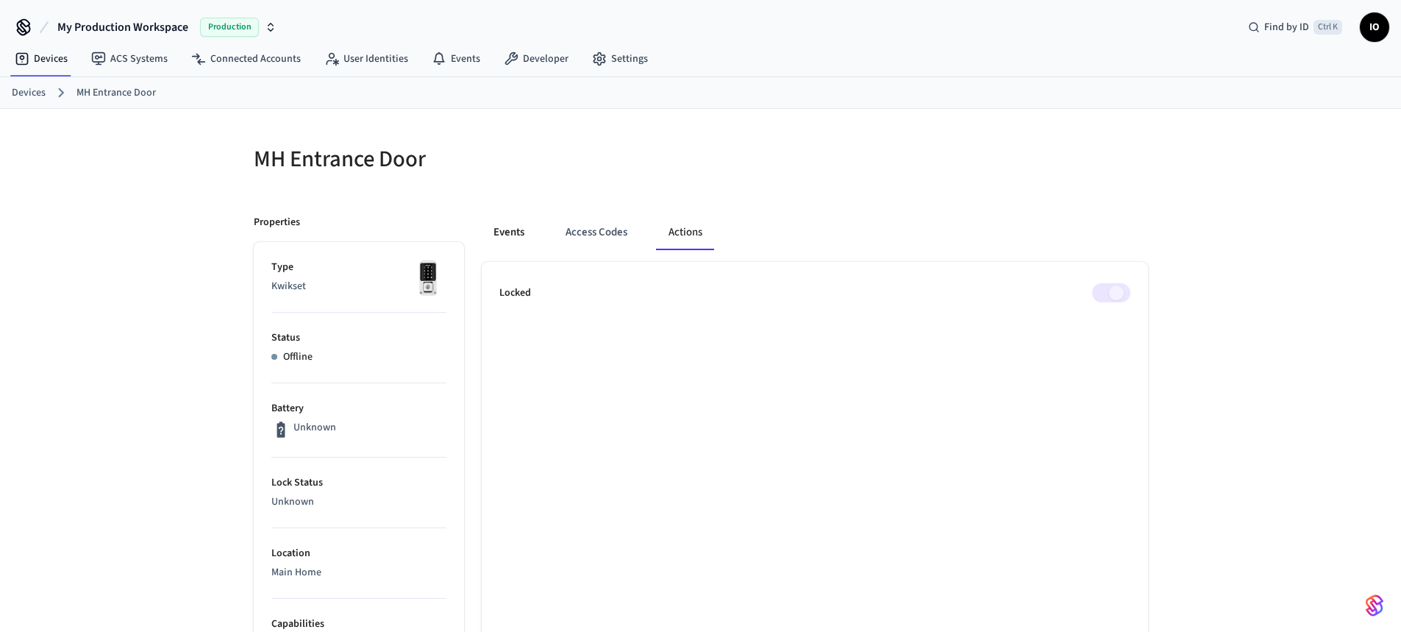
click at [514, 221] on button "Events" at bounding box center [509, 232] width 54 height 35
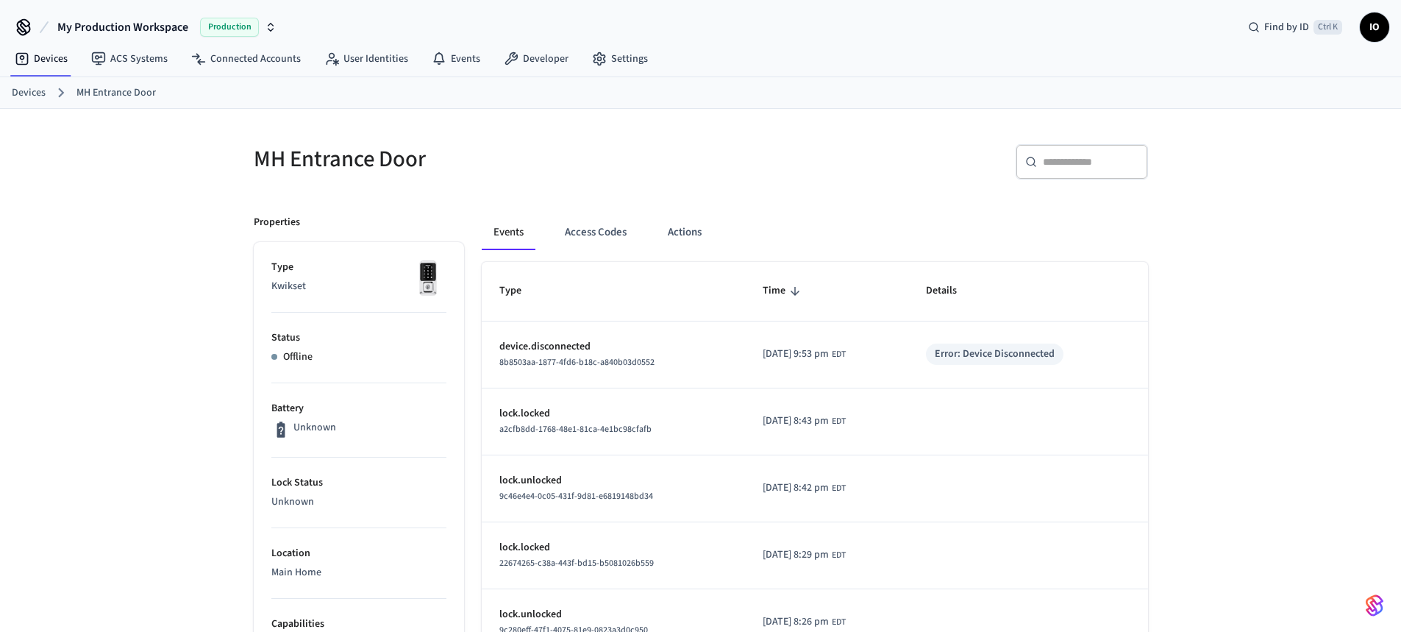
click at [34, 93] on link "Devices" at bounding box center [29, 92] width 34 height 15
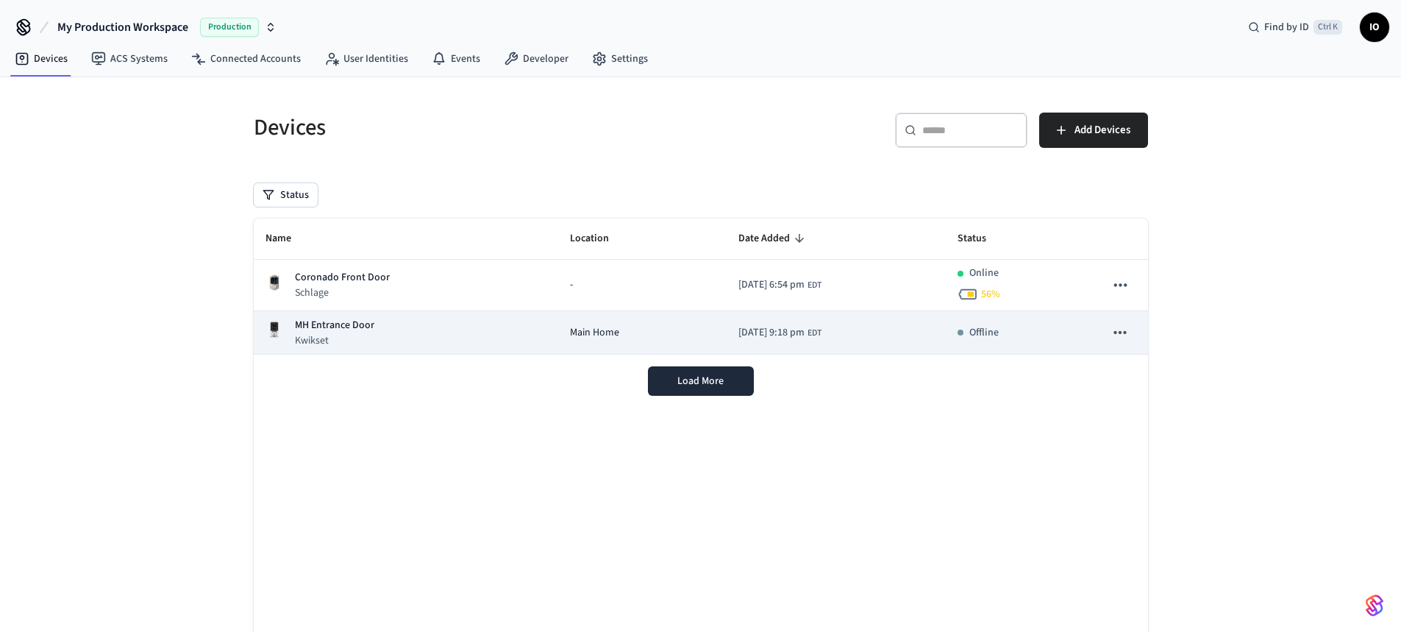
click at [1119, 330] on icon "sticky table" at bounding box center [1120, 332] width 19 height 19
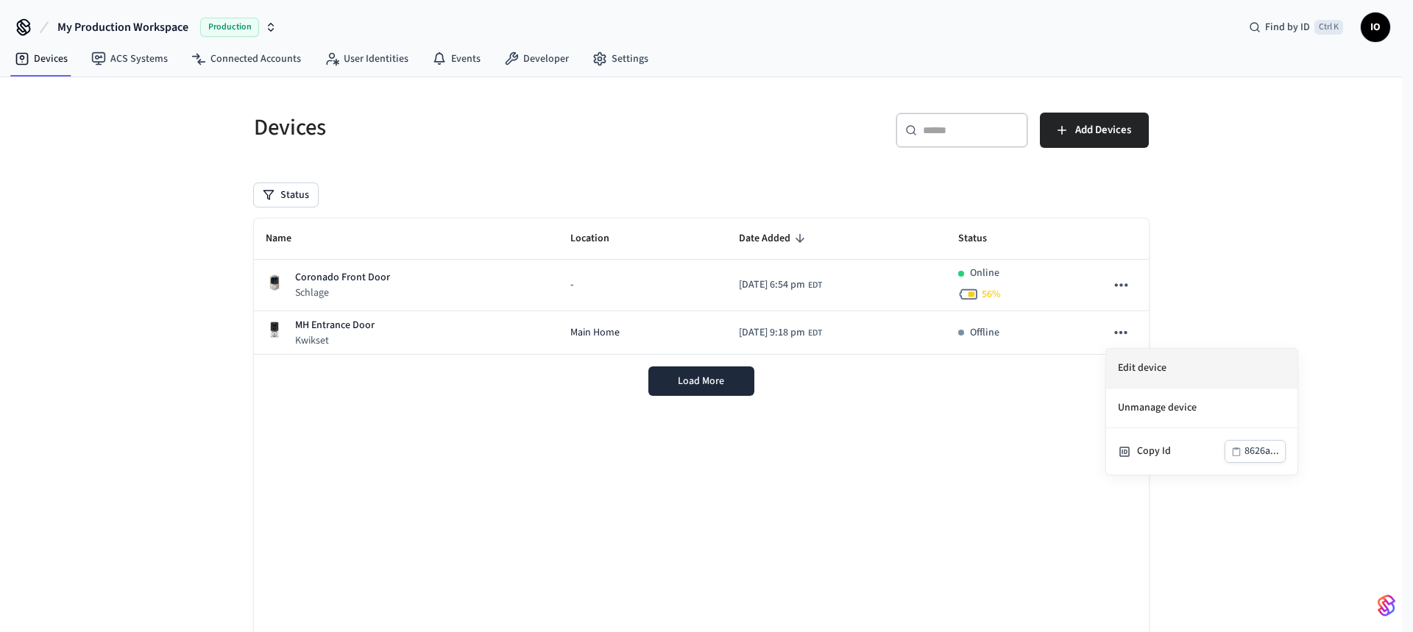
click at [1165, 377] on li "Edit device" at bounding box center [1201, 369] width 191 height 40
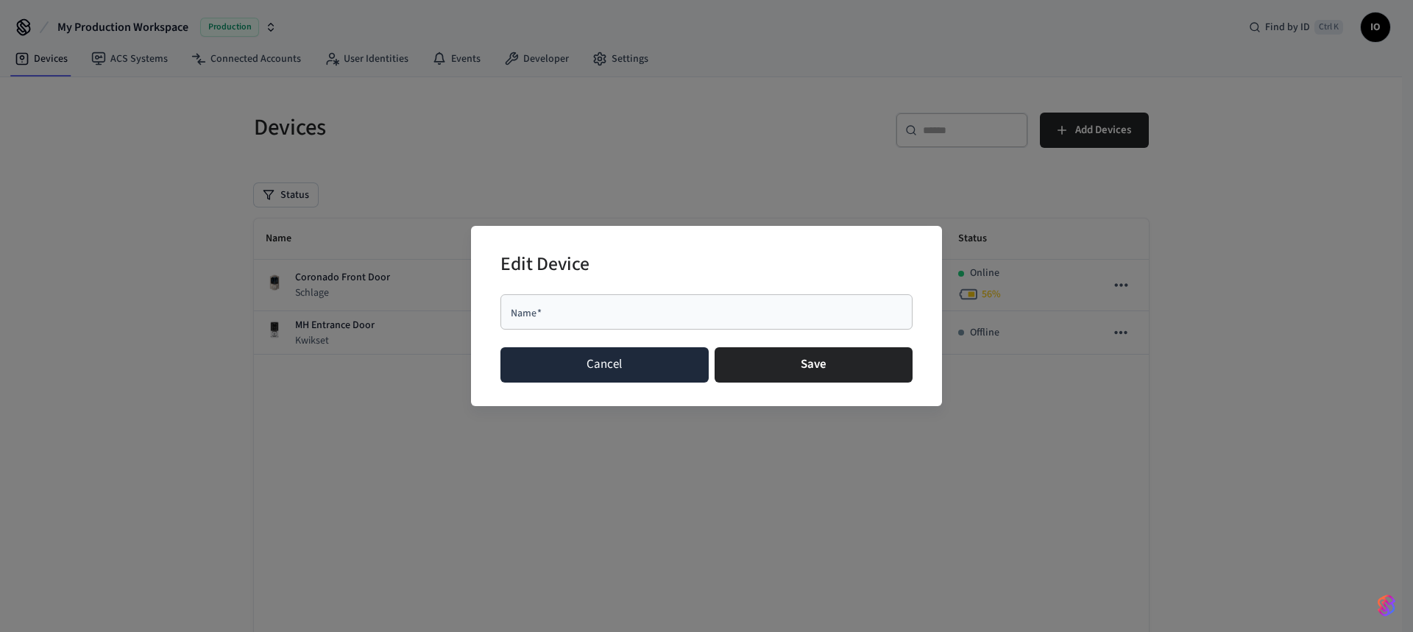
click at [629, 371] on button "Cancel" at bounding box center [604, 364] width 208 height 35
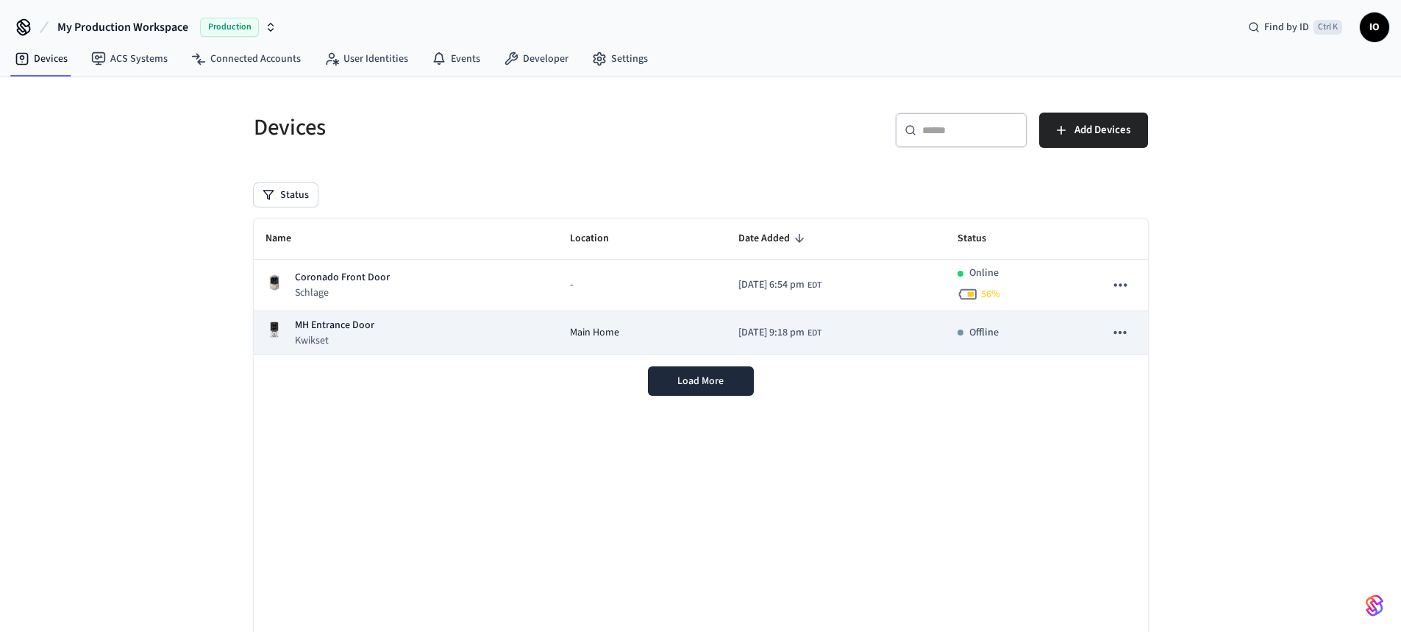
click at [1126, 333] on icon "sticky table" at bounding box center [1121, 332] width 13 height 3
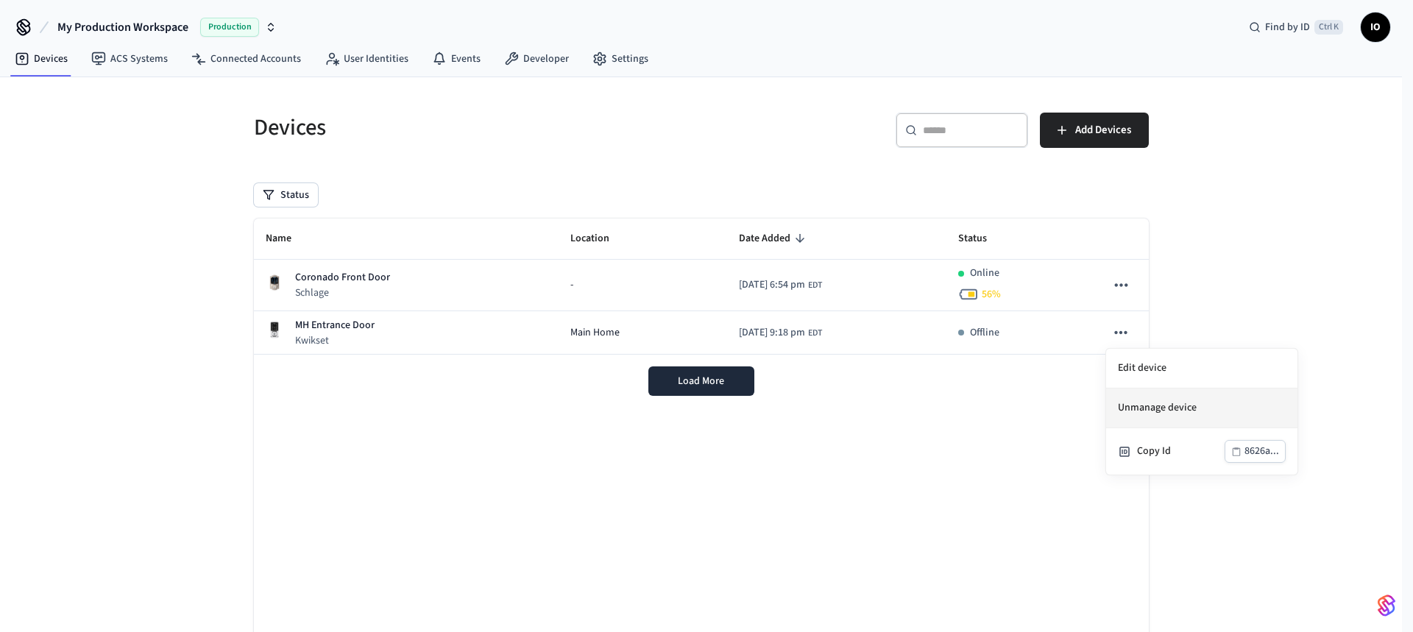
click at [1172, 404] on li "Unmanage device" at bounding box center [1201, 408] width 191 height 40
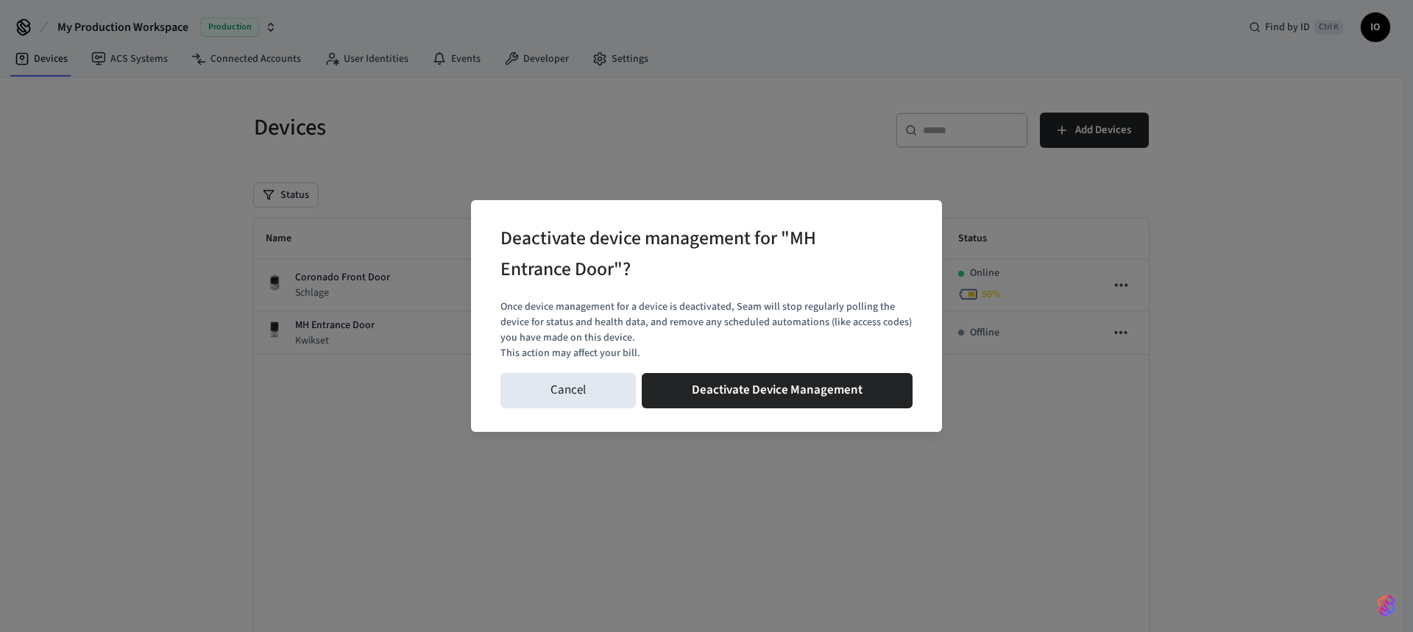
click at [767, 481] on div "Deactivate device management for "MH Entrance Door"? Once device management for…" at bounding box center [706, 316] width 1413 height 632
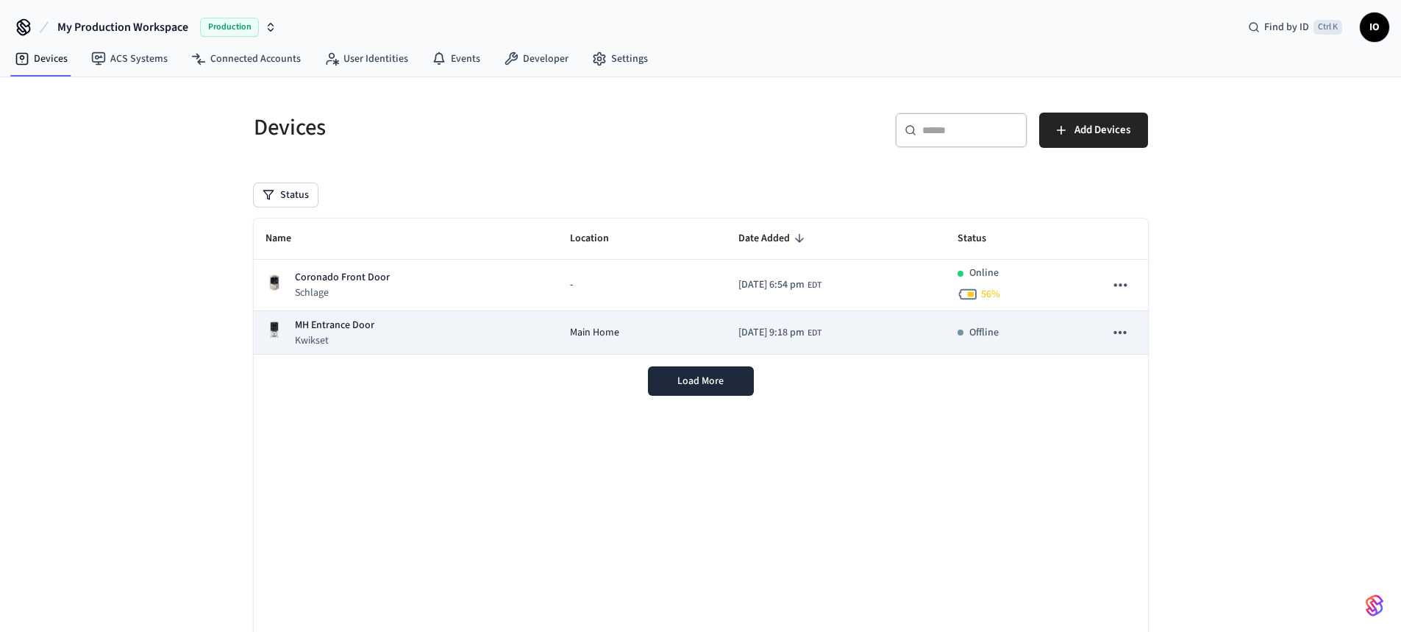
click at [1118, 332] on icon "sticky table" at bounding box center [1120, 332] width 19 height 19
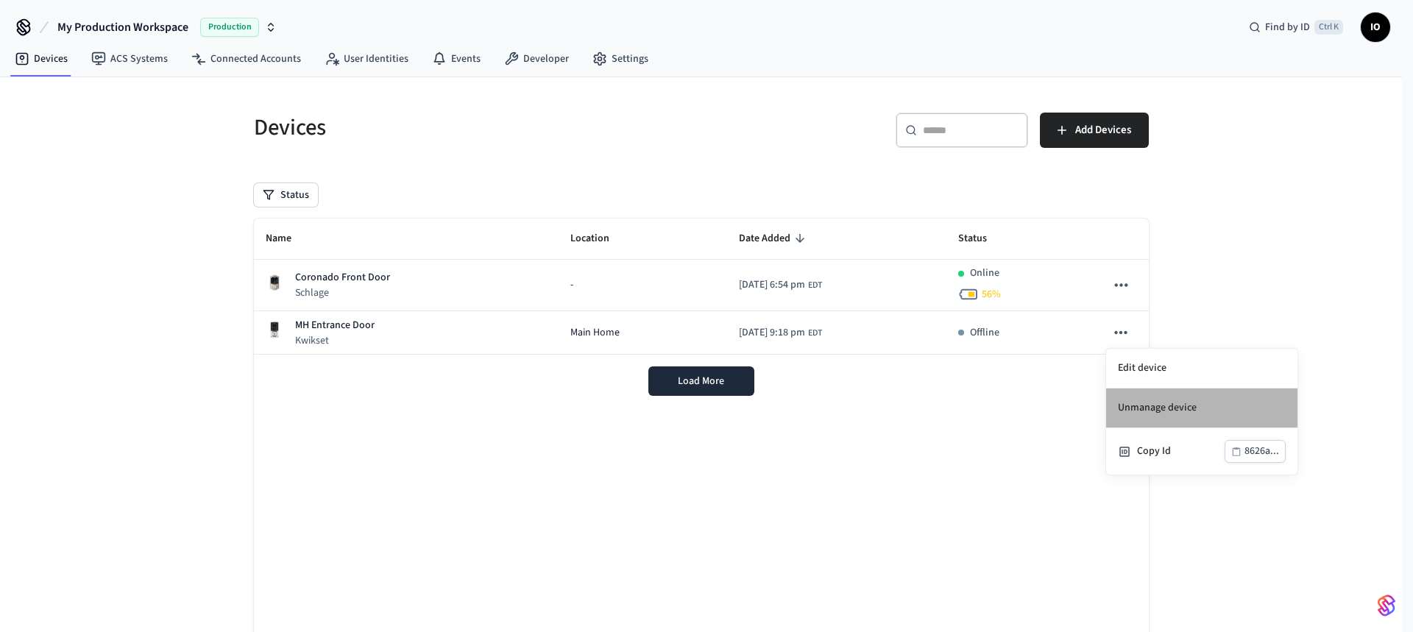
click at [1207, 411] on li "Unmanage device" at bounding box center [1201, 408] width 191 height 40
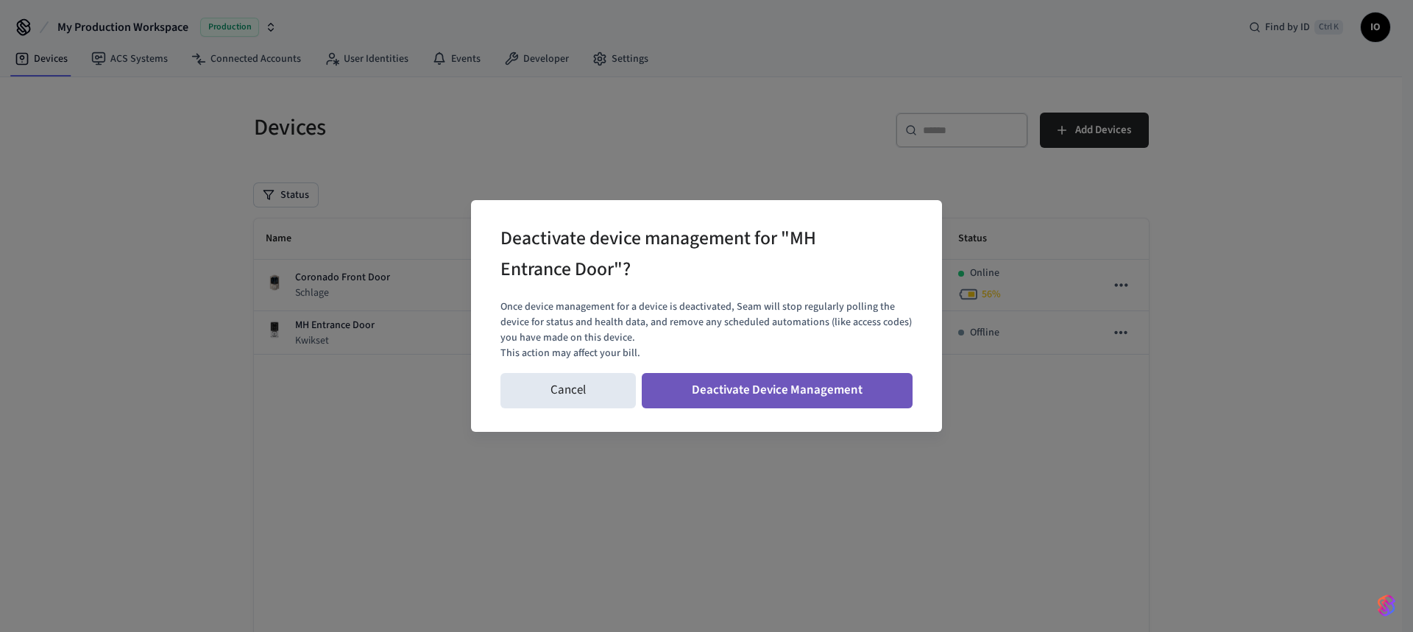
click at [792, 392] on button "Deactivate Device Management" at bounding box center [777, 390] width 271 height 35
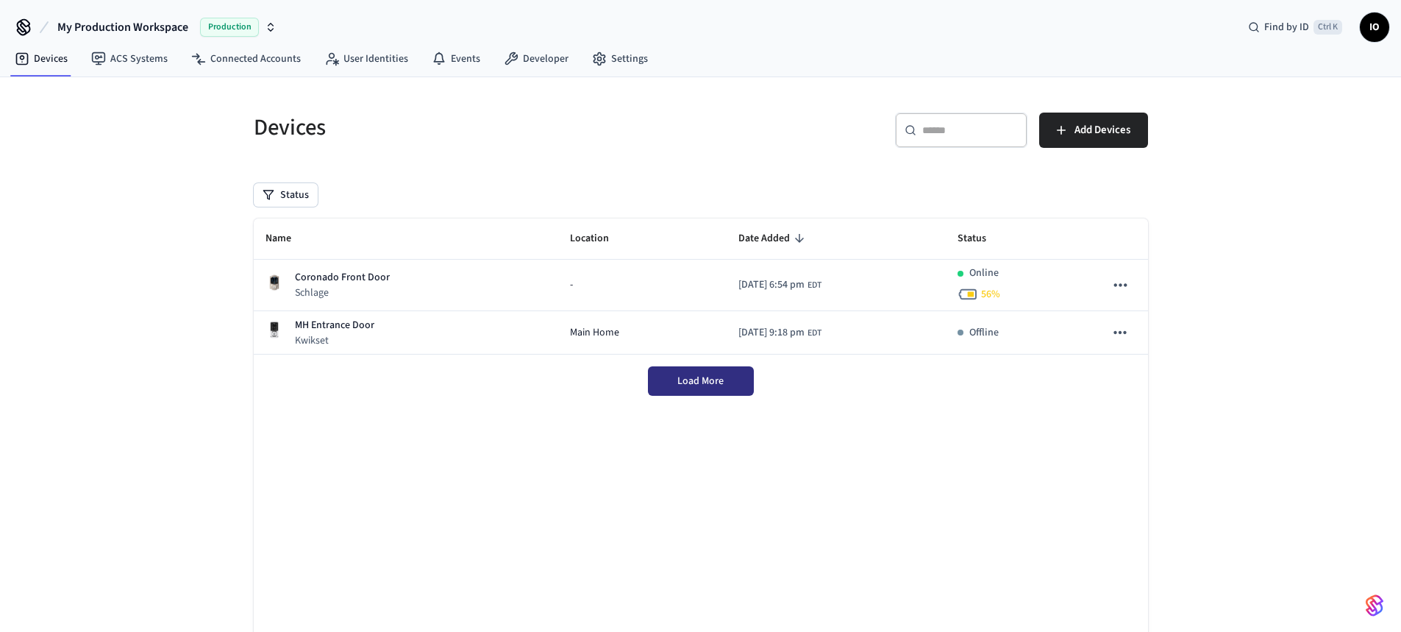
click at [699, 373] on button "Load More" at bounding box center [701, 380] width 106 height 29
